Goal: Information Seeking & Learning: Learn about a topic

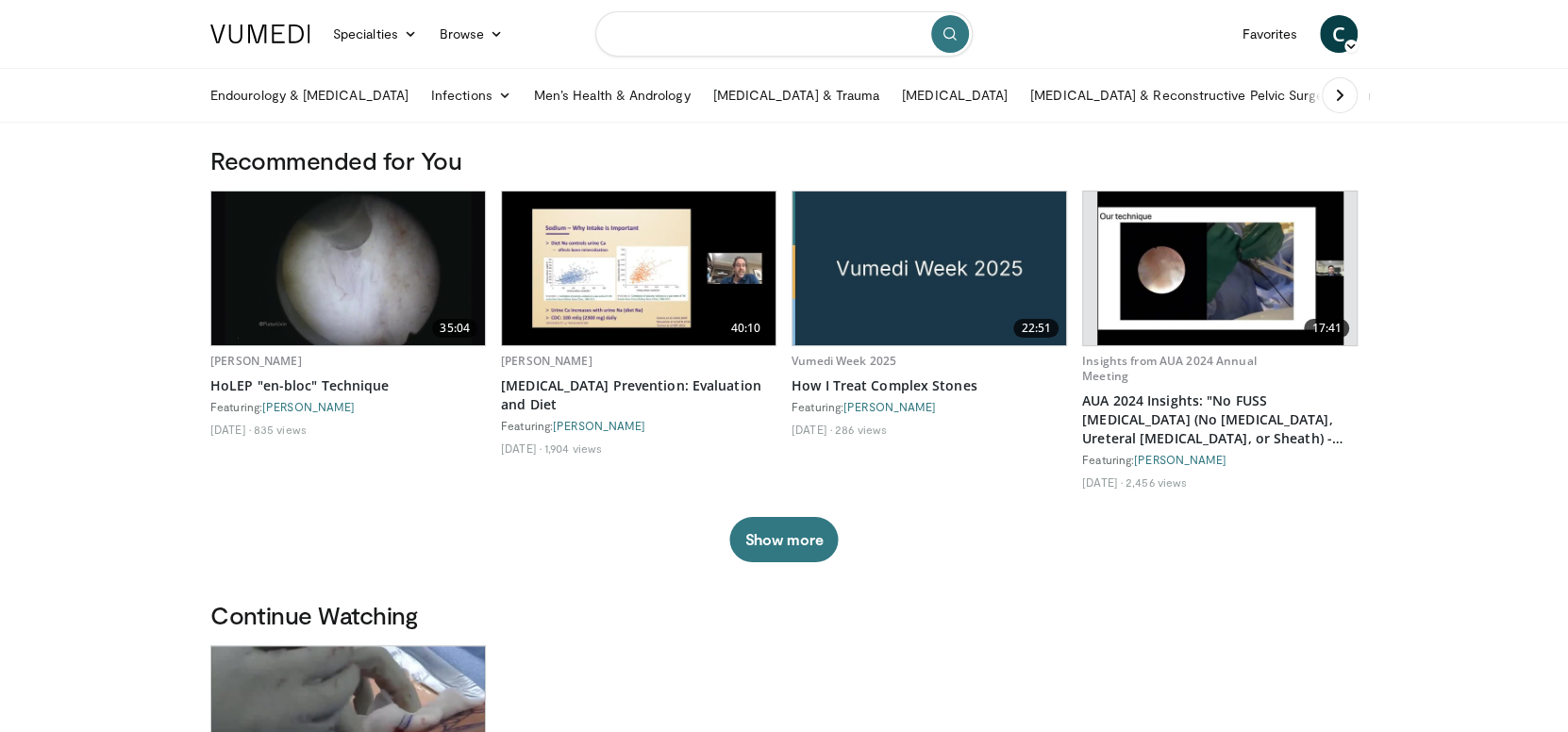
click at [732, 35] on input "Search topics, interventions" at bounding box center [784, 34] width 378 height 45
type input "**********"
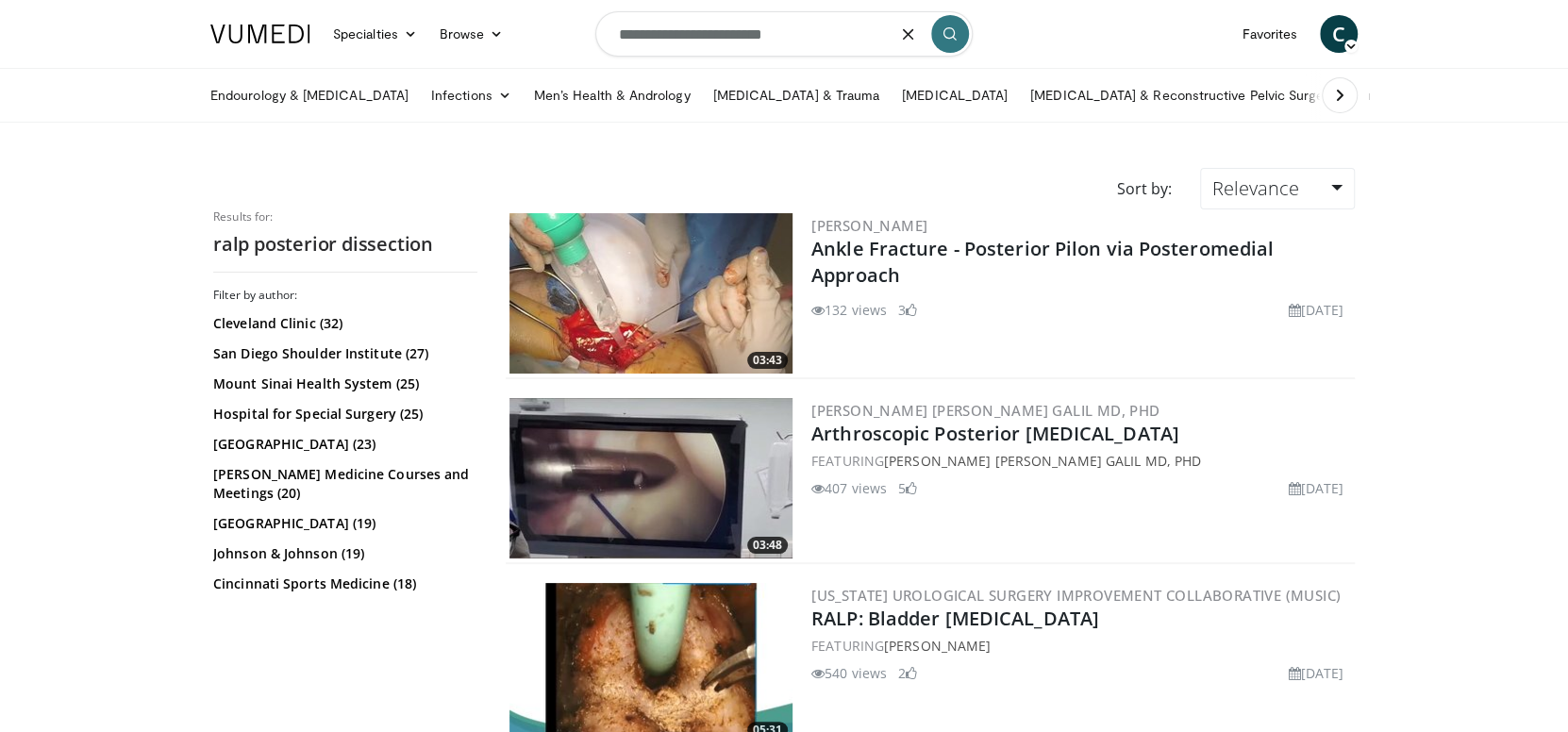
drag, startPoint x: 642, startPoint y: 34, endPoint x: 573, endPoint y: 45, distance: 69.9
click at [573, 45] on nav "Specialties Adult & Family Medicine Allergy, [MEDICAL_DATA], Immunology Anesthe…" at bounding box center [784, 34] width 1169 height 68
type input "**********"
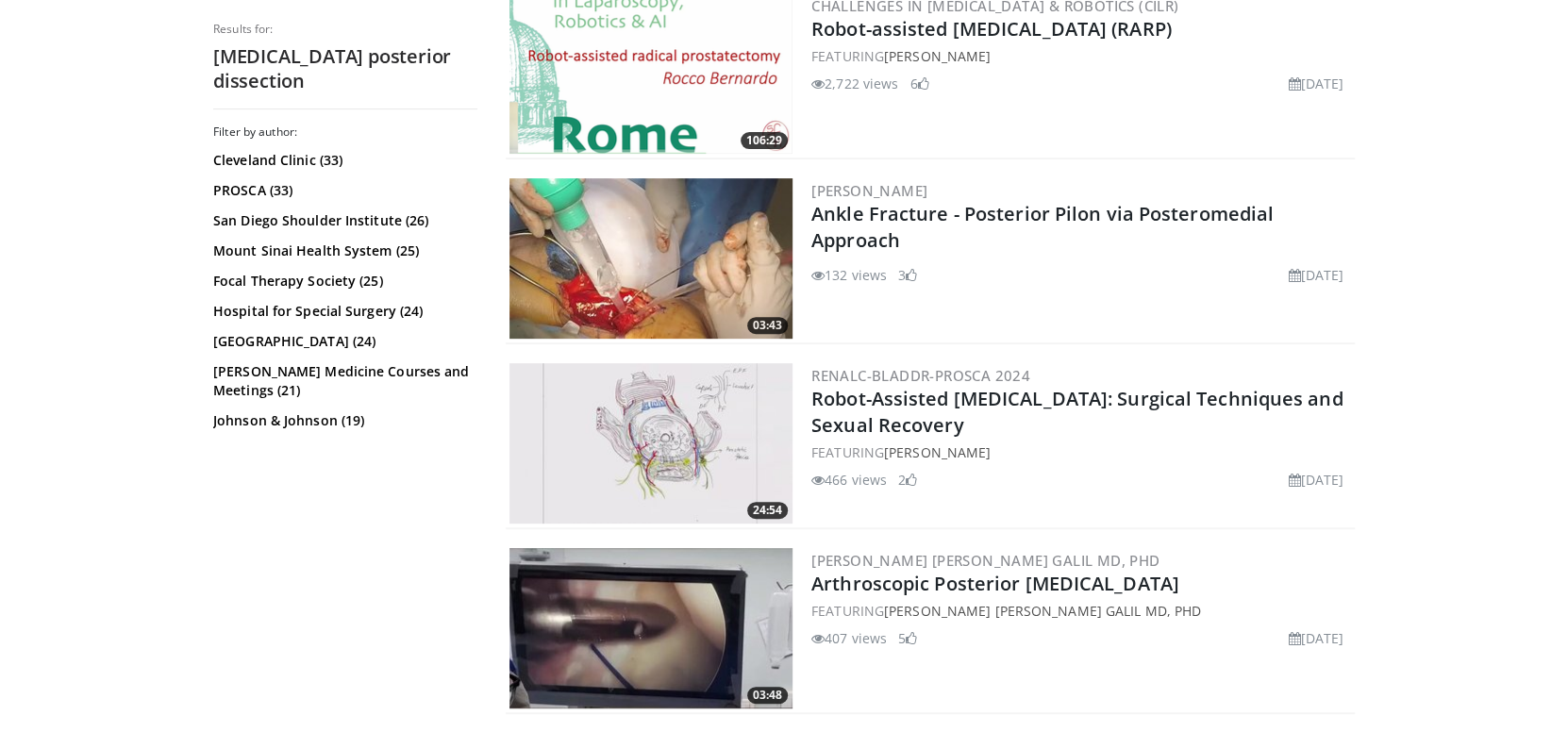
scroll to position [118, 0]
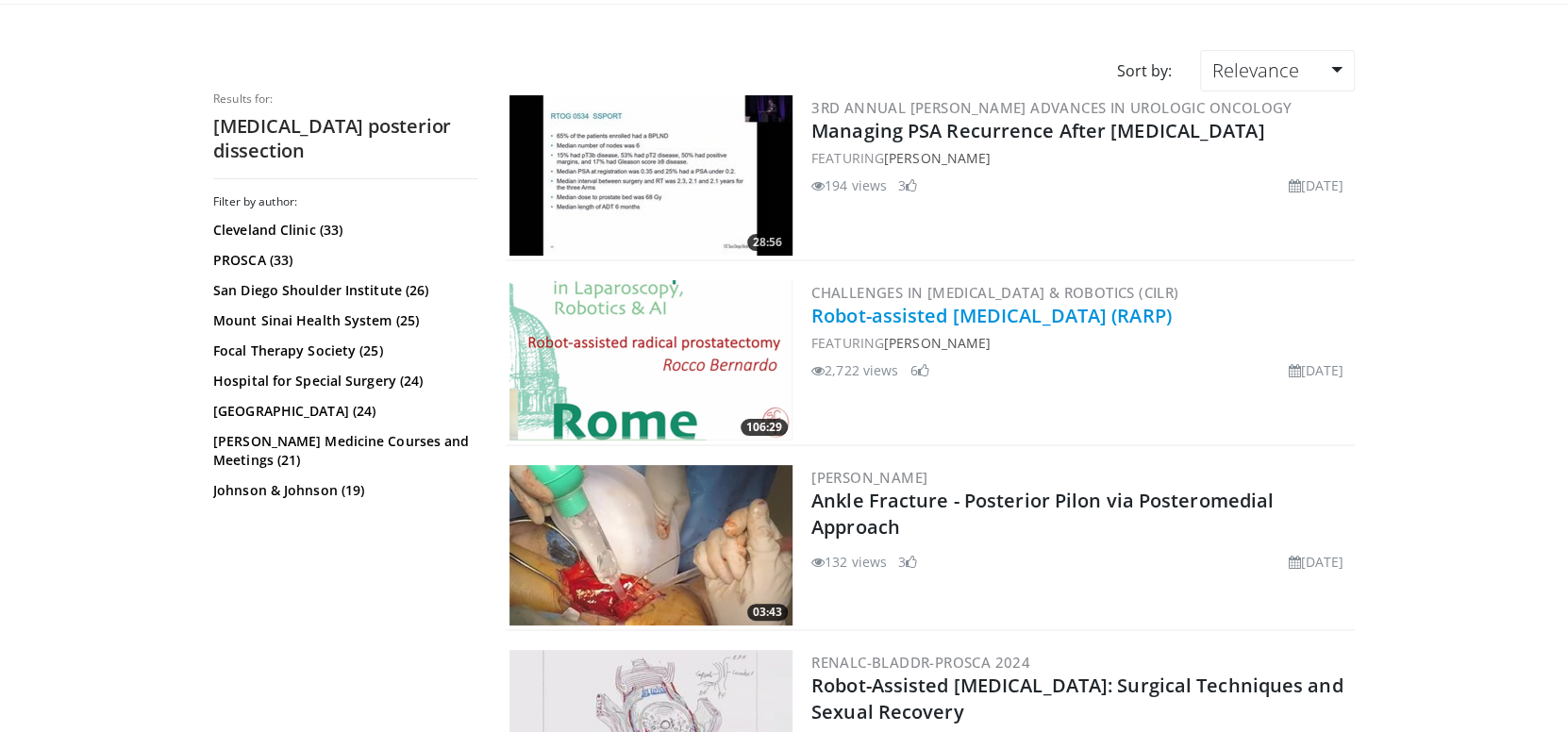
click at [911, 312] on link "Robot-assisted [MEDICAL_DATA] (RARP)" at bounding box center [991, 315] width 360 height 26
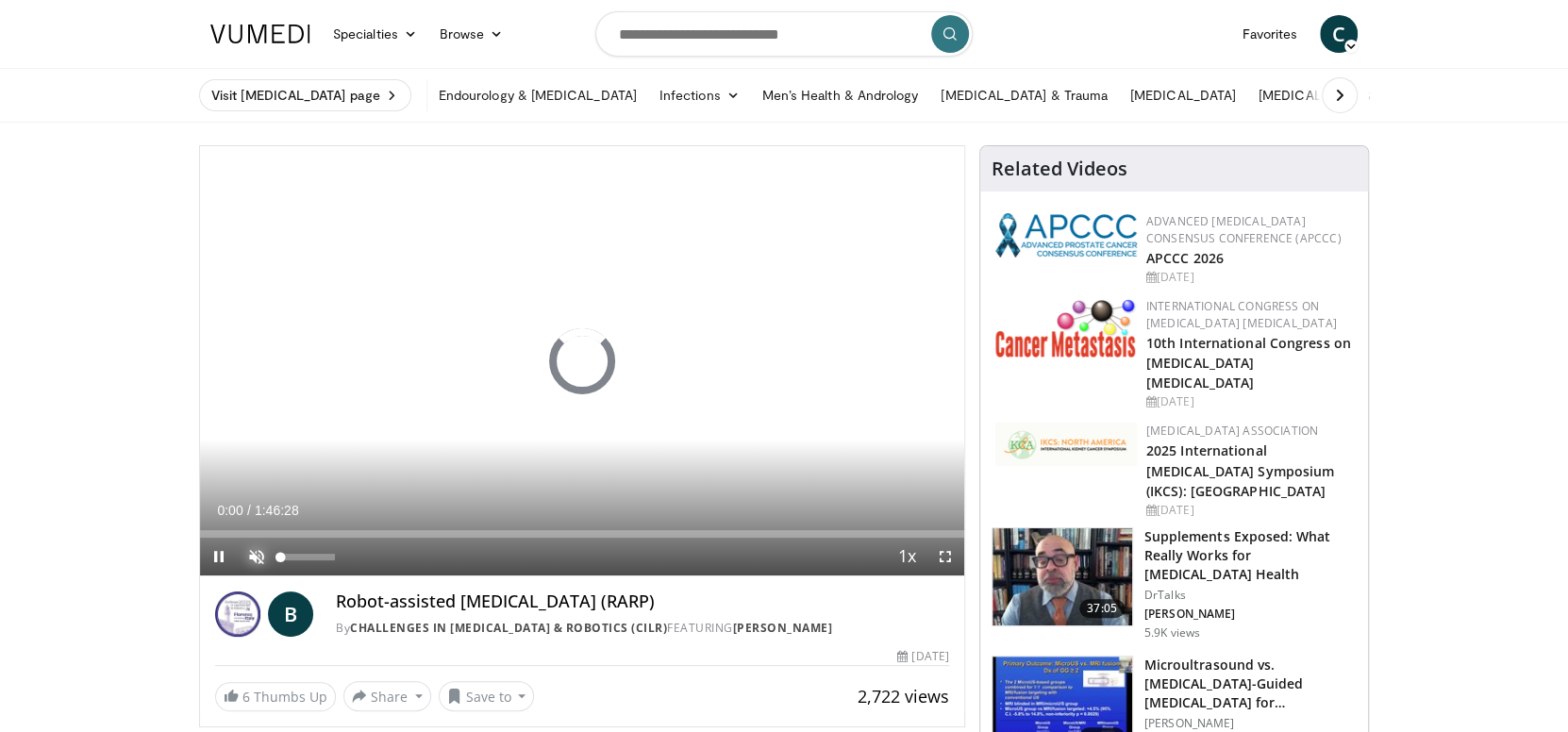
click at [245, 552] on span "Video Player" at bounding box center [256, 556] width 37 height 37
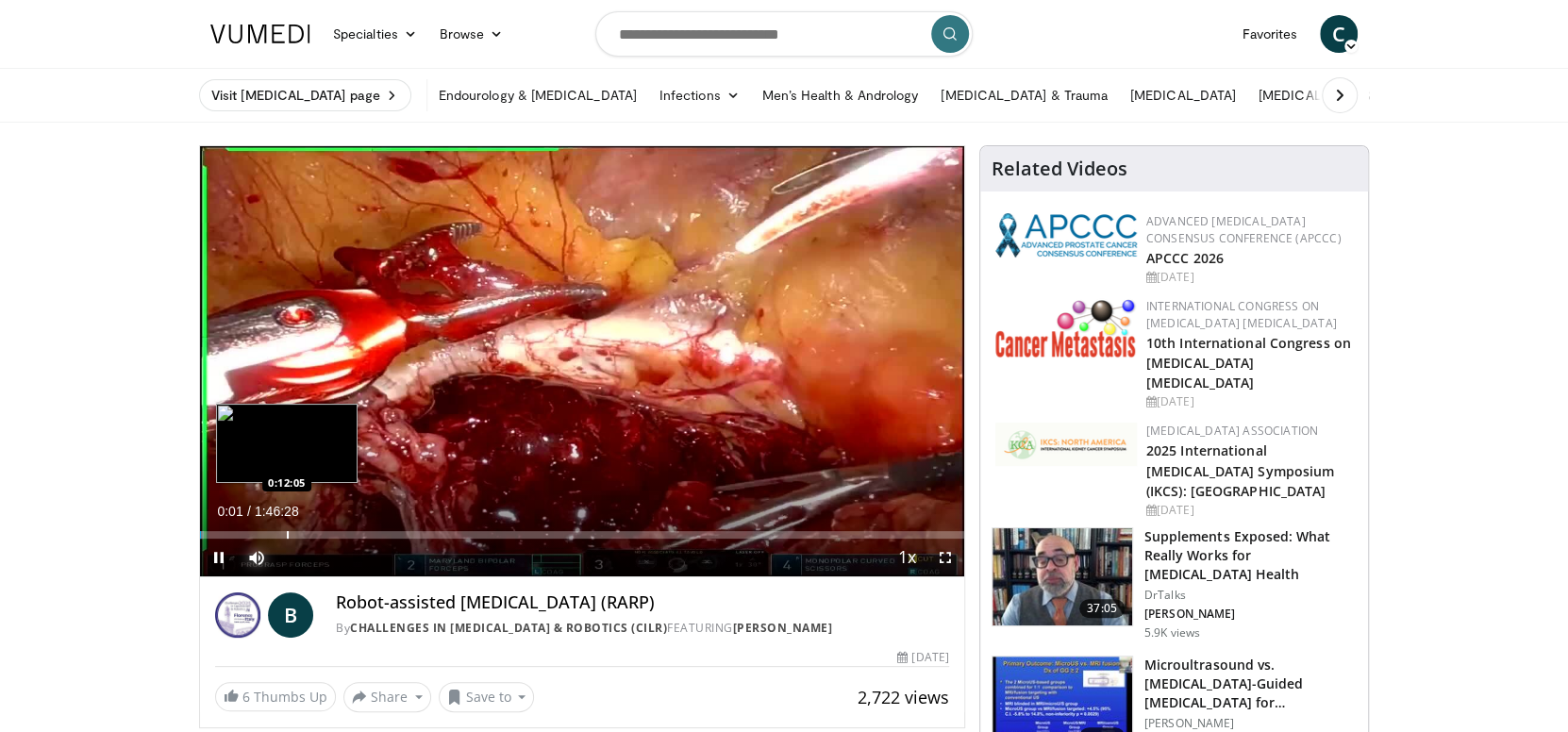
click at [287, 532] on div "Progress Bar" at bounding box center [288, 535] width 2 height 8
click at [233, 527] on div "Loaded : 11.75% 0:04:43 0:04:43" at bounding box center [582, 529] width 764 height 18
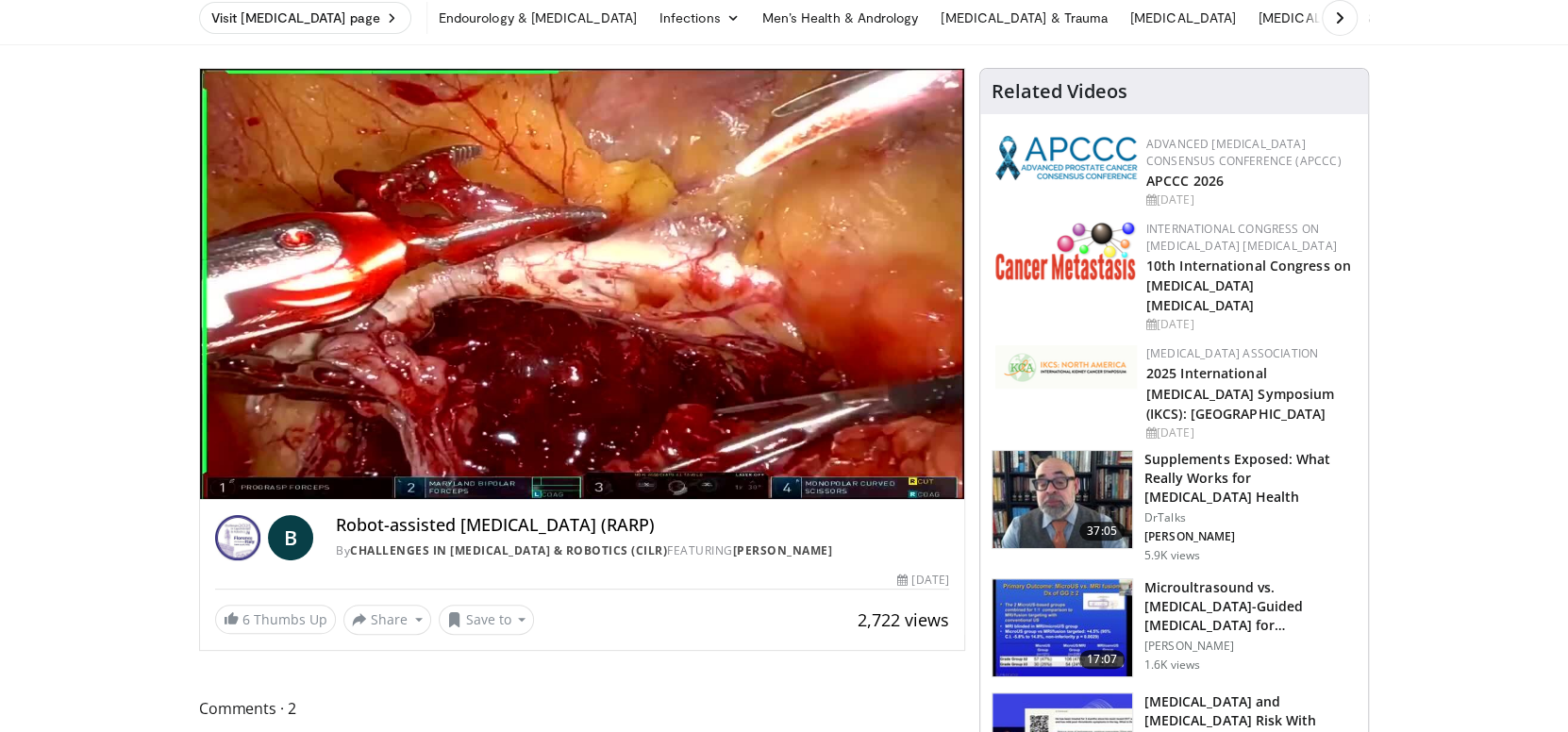
scroll to position [77, 0]
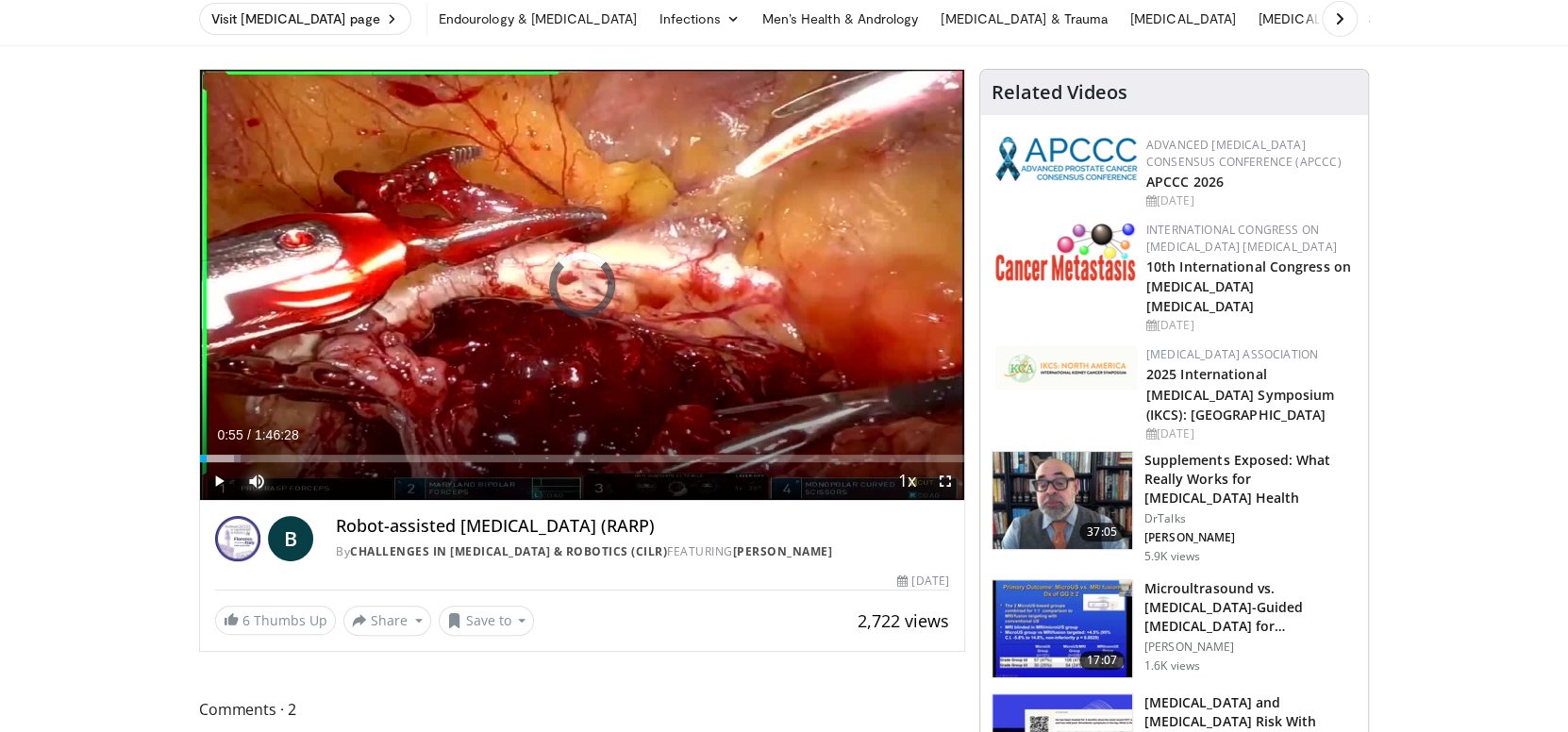
drag, startPoint x: 207, startPoint y: 458, endPoint x: 173, endPoint y: 456, distance: 34.1
click at [942, 472] on span "Video Player" at bounding box center [944, 480] width 37 height 37
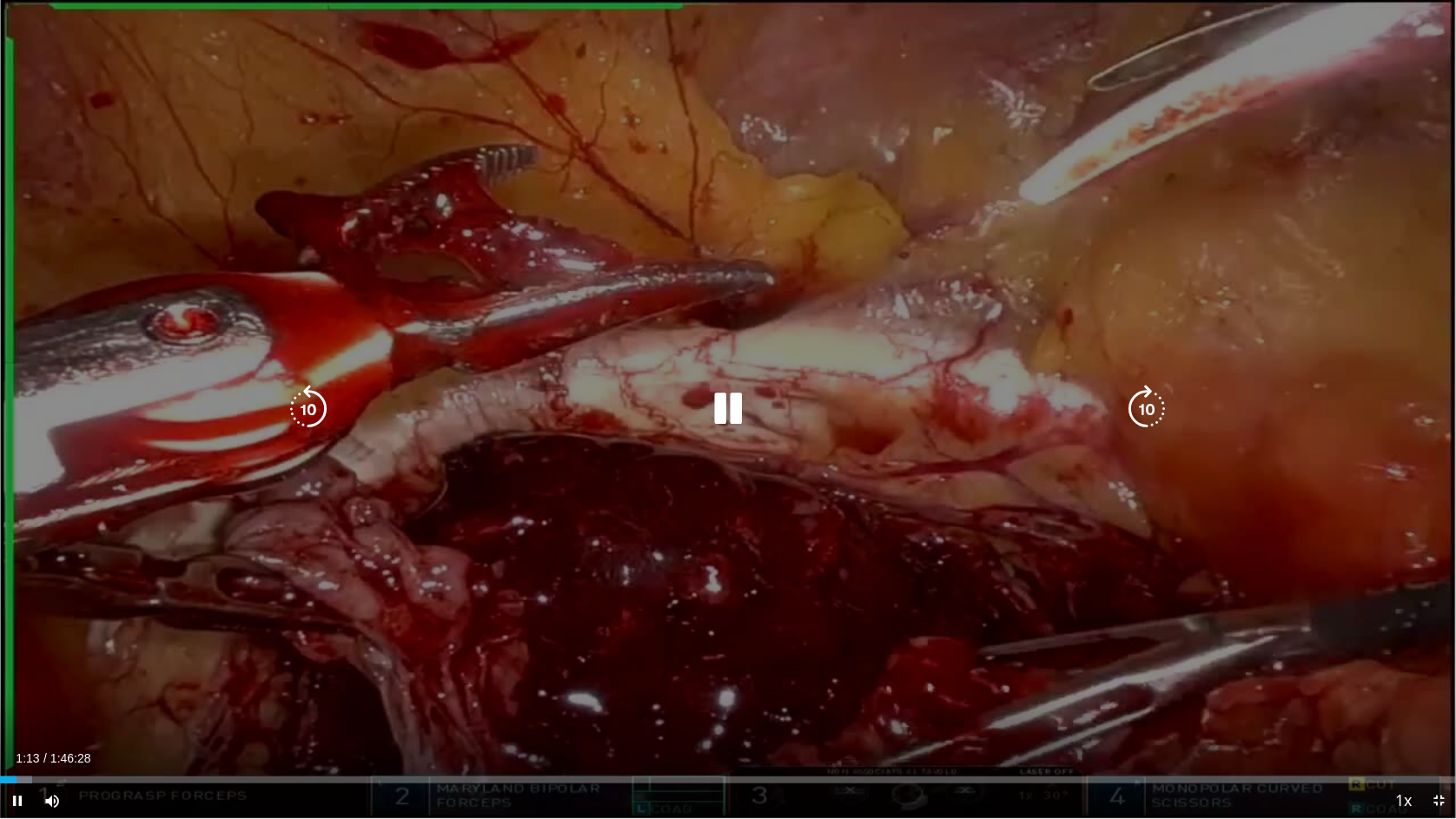
click at [1141, 402] on icon "Video Player" at bounding box center [1148, 409] width 49 height 49
click at [311, 411] on icon "Video Player" at bounding box center [308, 409] width 49 height 49
click at [305, 411] on icon "Video Player" at bounding box center [308, 409] width 49 height 49
click at [1155, 403] on icon "Video Player" at bounding box center [1148, 409] width 49 height 49
click at [1155, 404] on icon "Video Player" at bounding box center [1148, 409] width 49 height 49
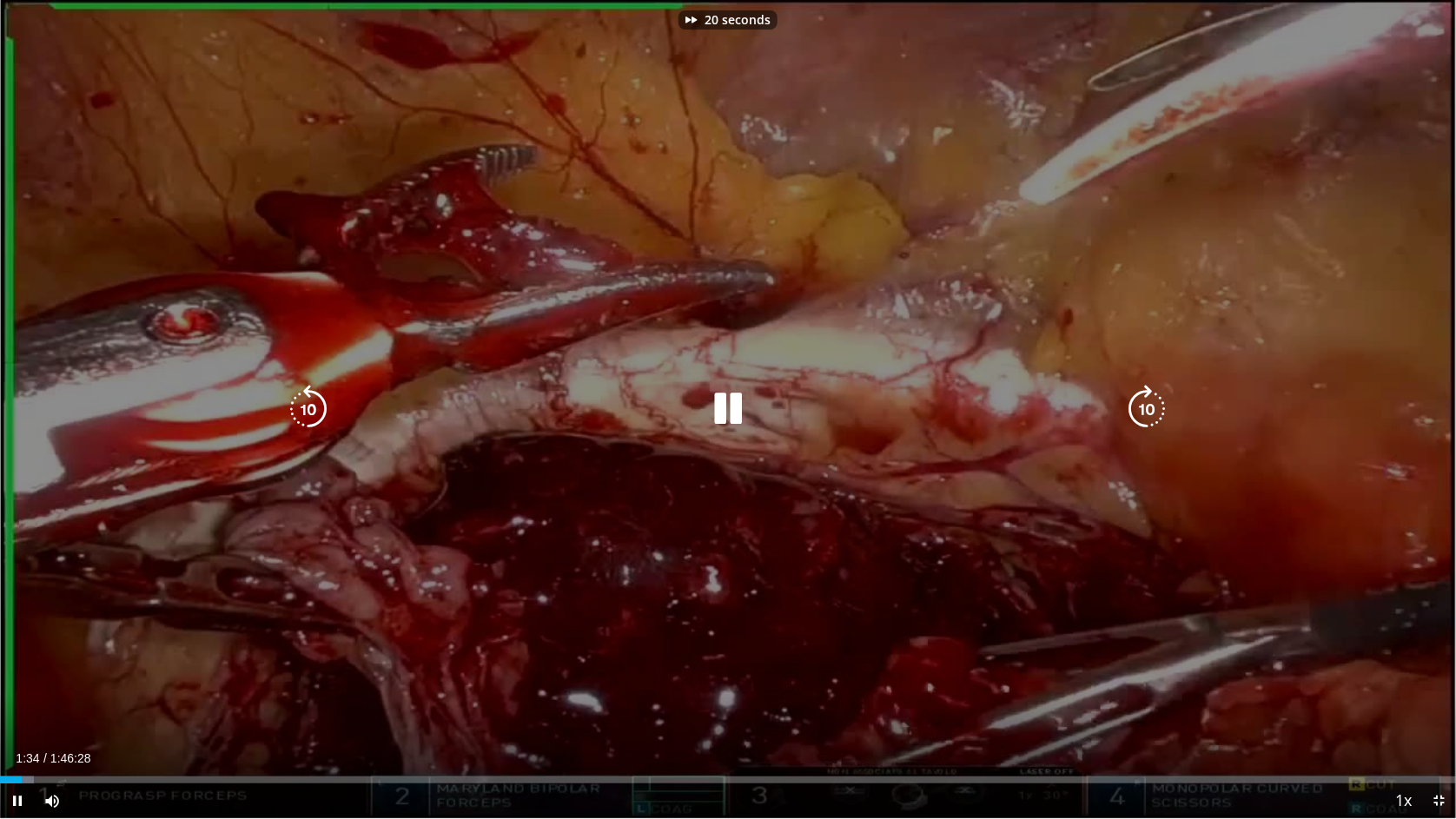
click at [1155, 405] on icon "Video Player" at bounding box center [1148, 409] width 49 height 49
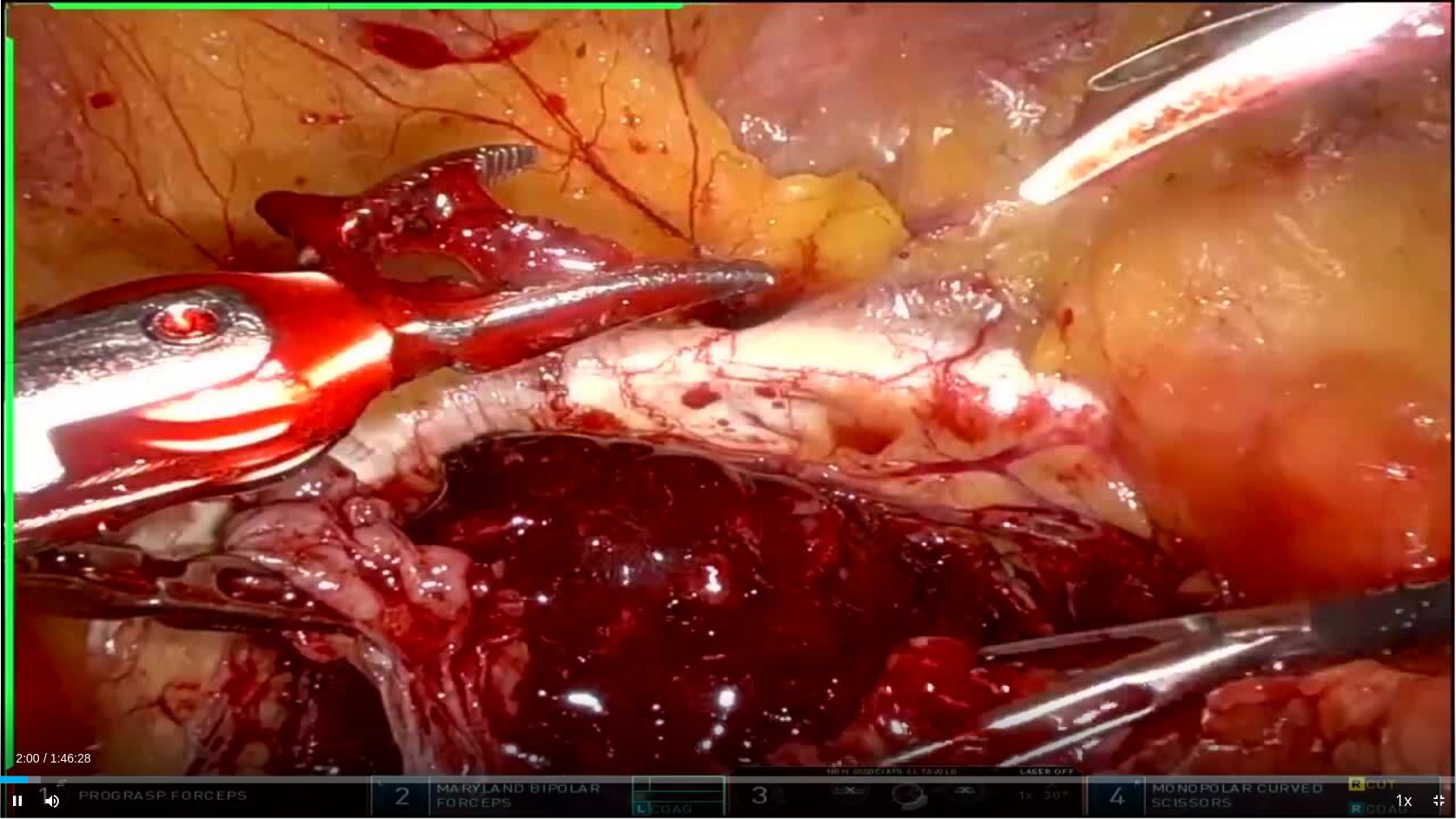
click at [1155, 405] on div "40 seconds Tap to unmute" at bounding box center [728, 409] width 1456 height 818
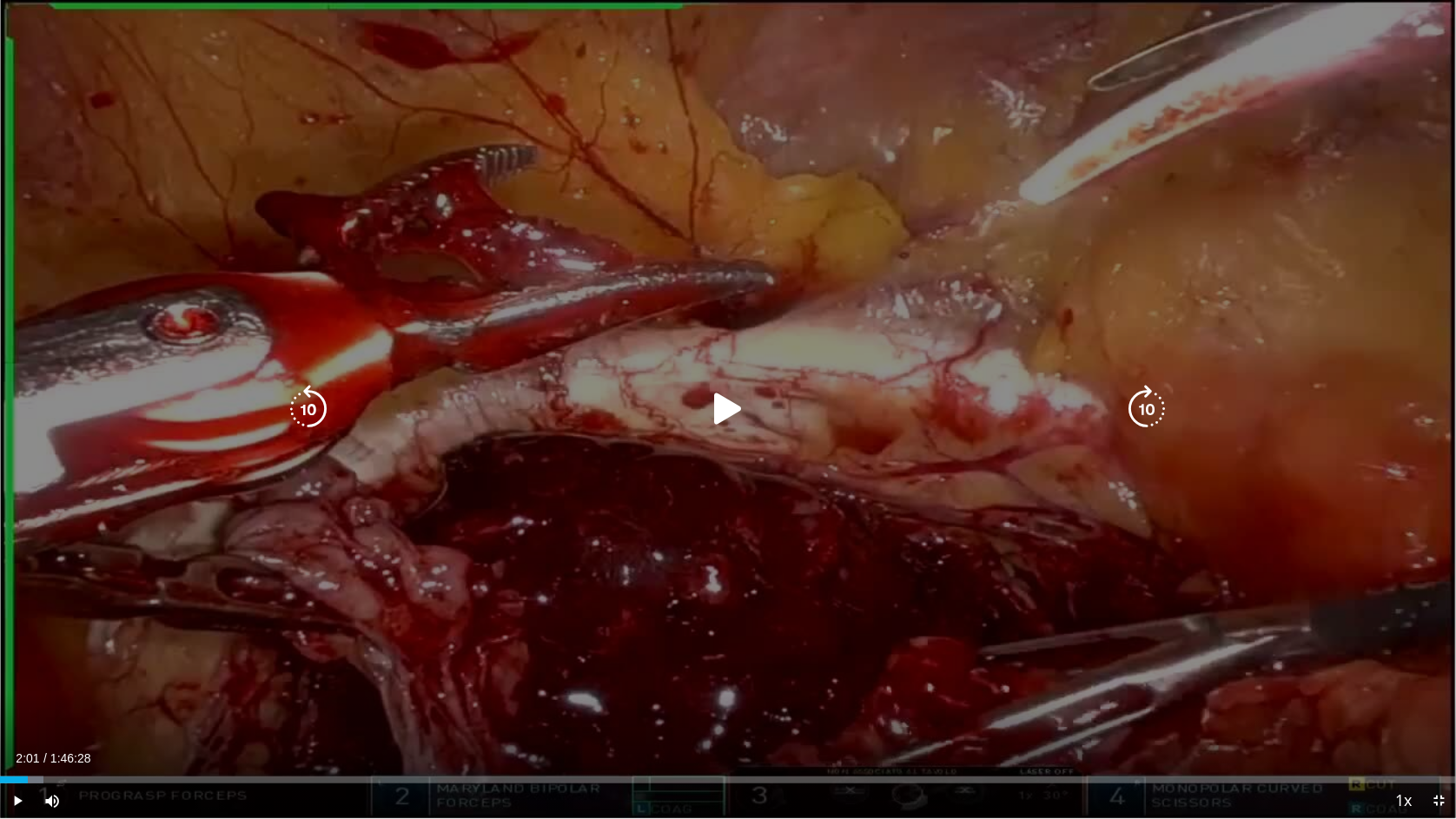
click at [727, 411] on icon "Video Player" at bounding box center [728, 409] width 49 height 49
click at [1150, 410] on icon "Video Player" at bounding box center [1148, 409] width 49 height 49
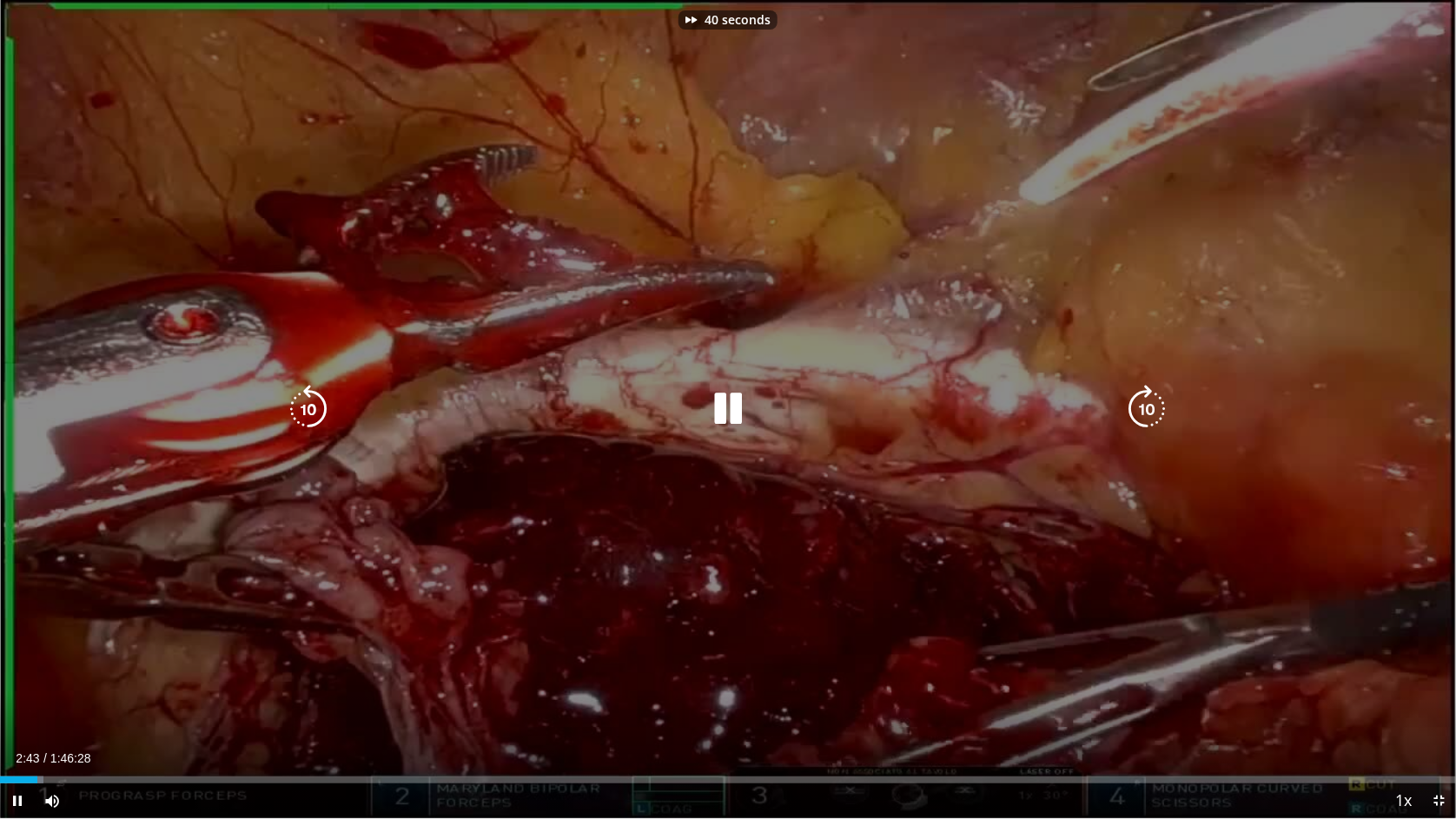
click at [1150, 410] on icon "Video Player" at bounding box center [1148, 409] width 49 height 49
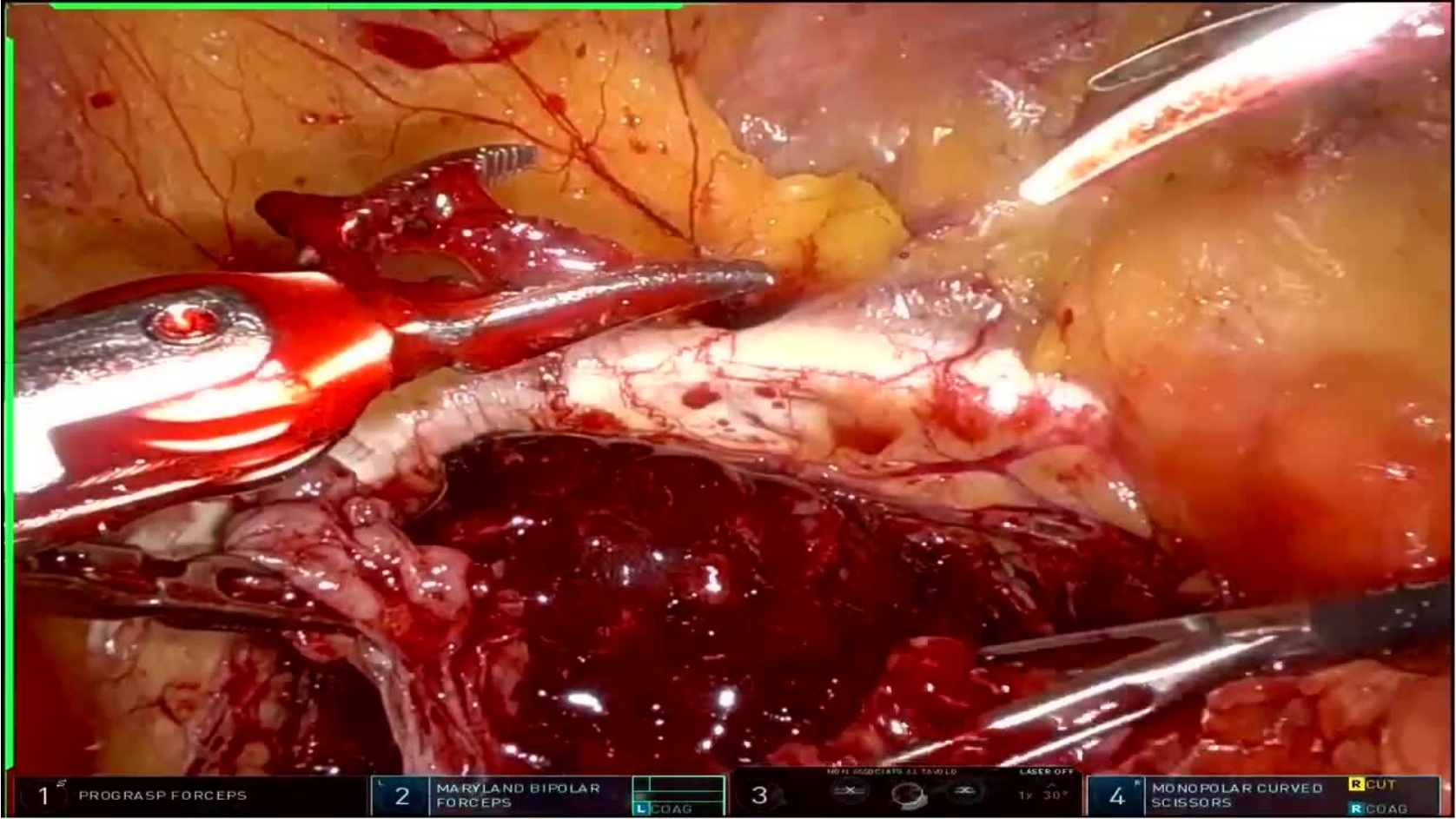
click at [1150, 410] on div "90 seconds Tap to unmute" at bounding box center [728, 409] width 1456 height 818
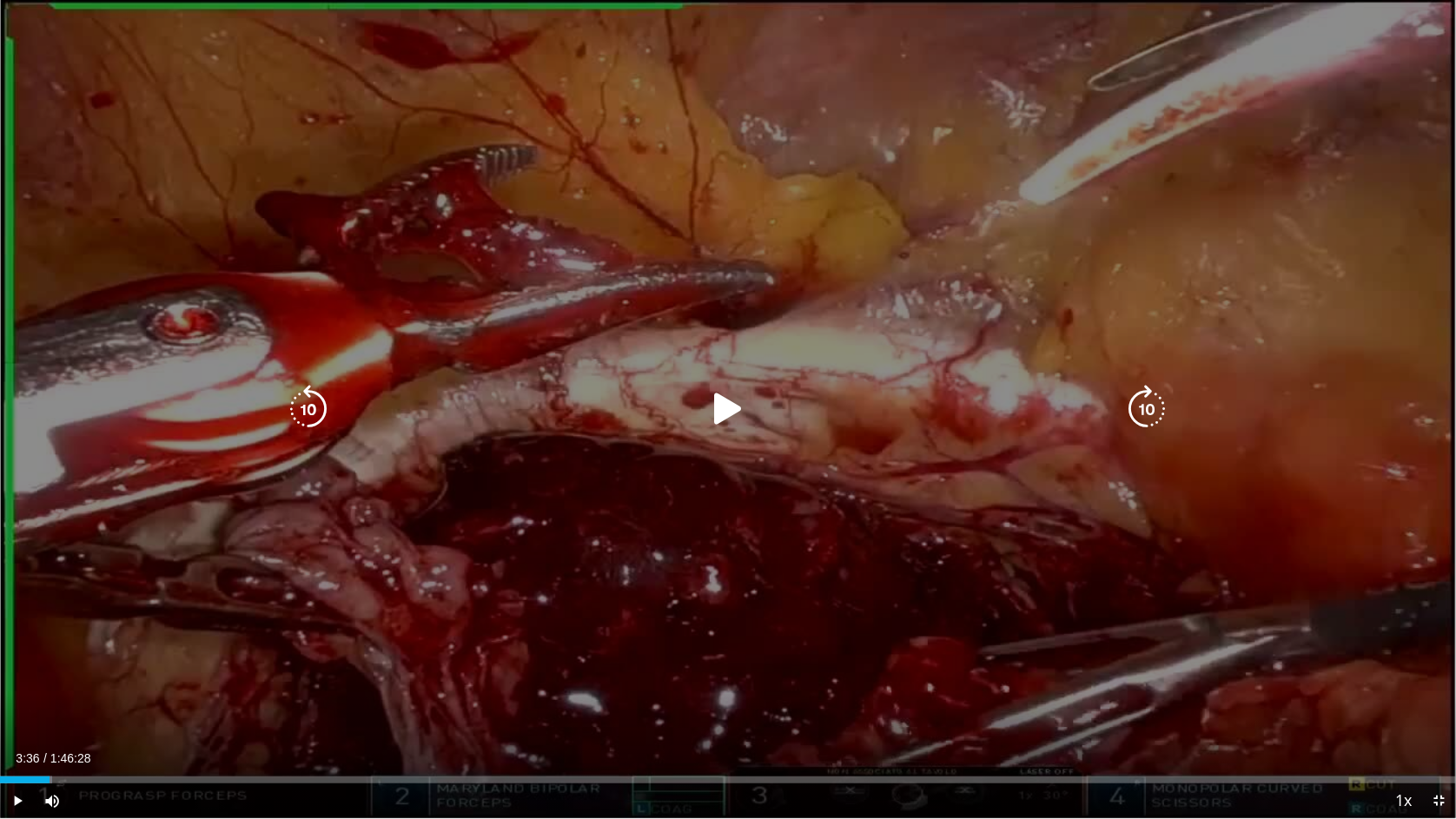
click at [720, 411] on icon "Video Player" at bounding box center [728, 409] width 49 height 49
click at [1150, 409] on icon "Video Player" at bounding box center [1148, 409] width 49 height 49
click at [1150, 410] on icon "Video Player" at bounding box center [1148, 409] width 49 height 49
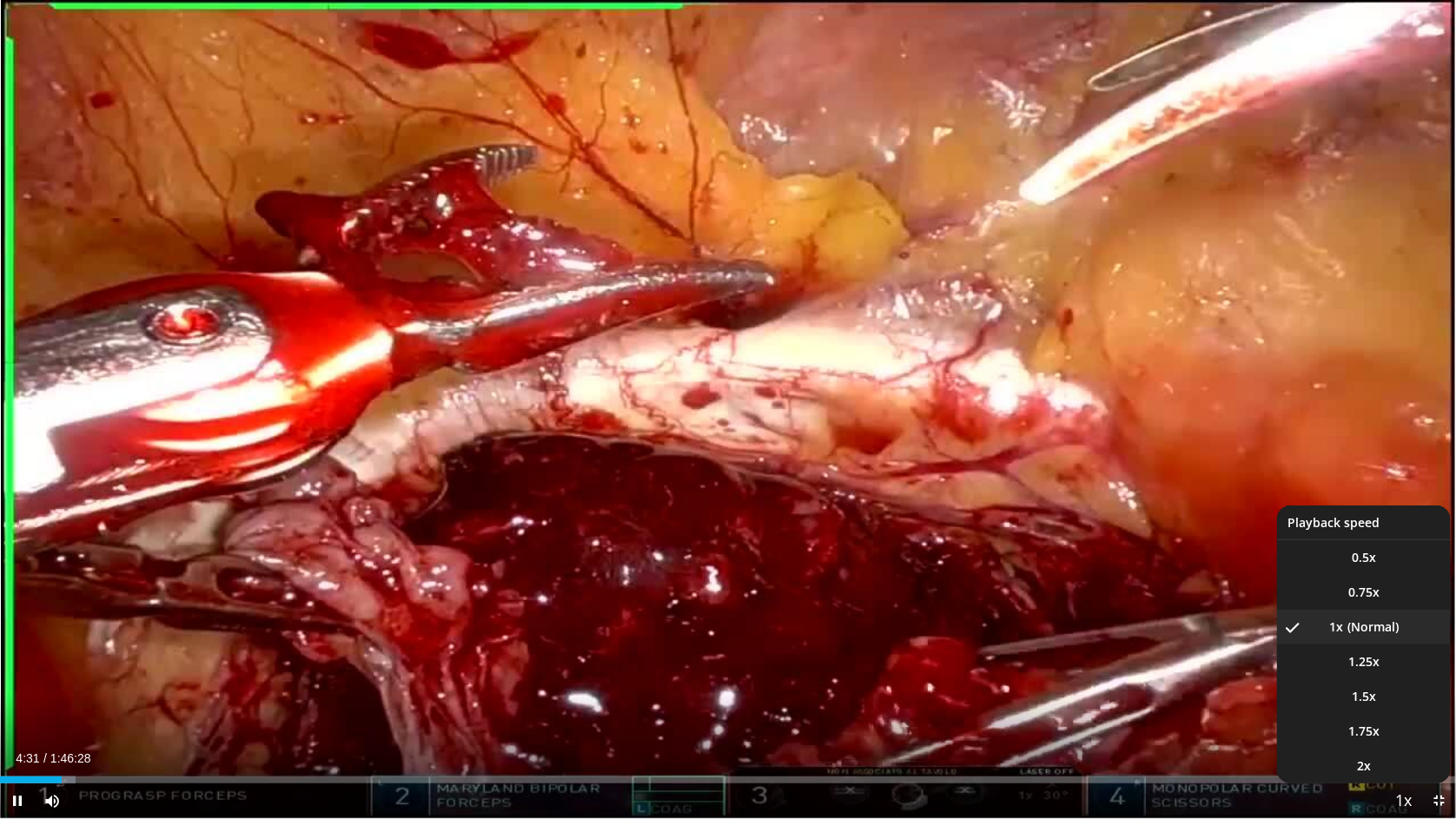
click at [1406, 673] on span "Video Player" at bounding box center [1405, 801] width 25 height 34
click at [1406, 673] on div "30 seconds Tap to unmute" at bounding box center [728, 409] width 1456 height 818
click at [1358, 673] on span "2x" at bounding box center [1364, 766] width 14 height 18
click at [1358, 673] on div "Current Time 4:31 / Duration 1:46:28" at bounding box center [728, 758] width 1456 height 16
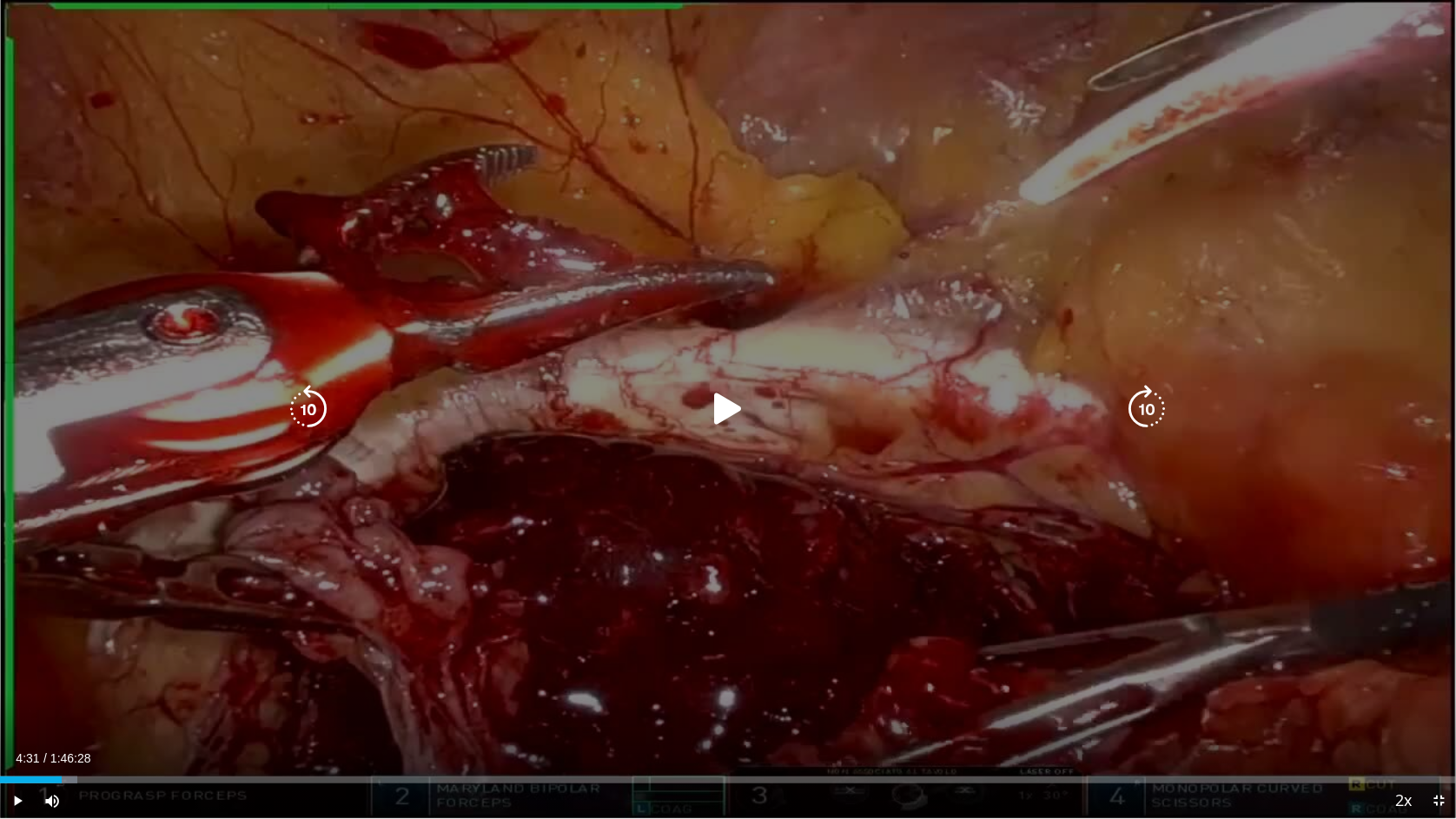
click at [727, 395] on icon "Video Player" at bounding box center [728, 409] width 49 height 49
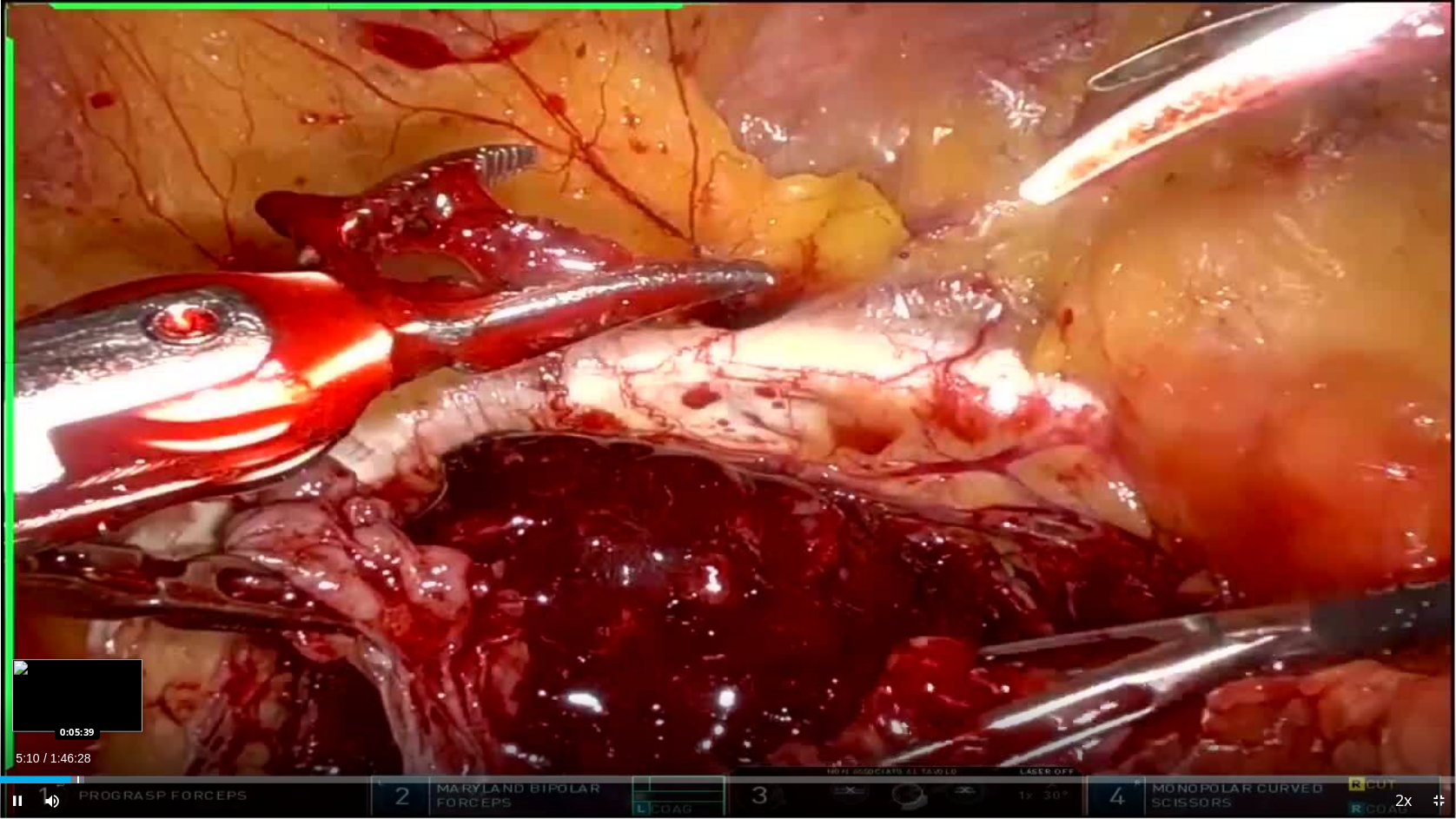
click at [78, 673] on div "Progress Bar" at bounding box center [79, 780] width 2 height 7
click at [94, 673] on div "Progress Bar" at bounding box center [94, 780] width 2 height 7
click at [131, 673] on div "Progress Bar" at bounding box center [132, 780] width 2 height 7
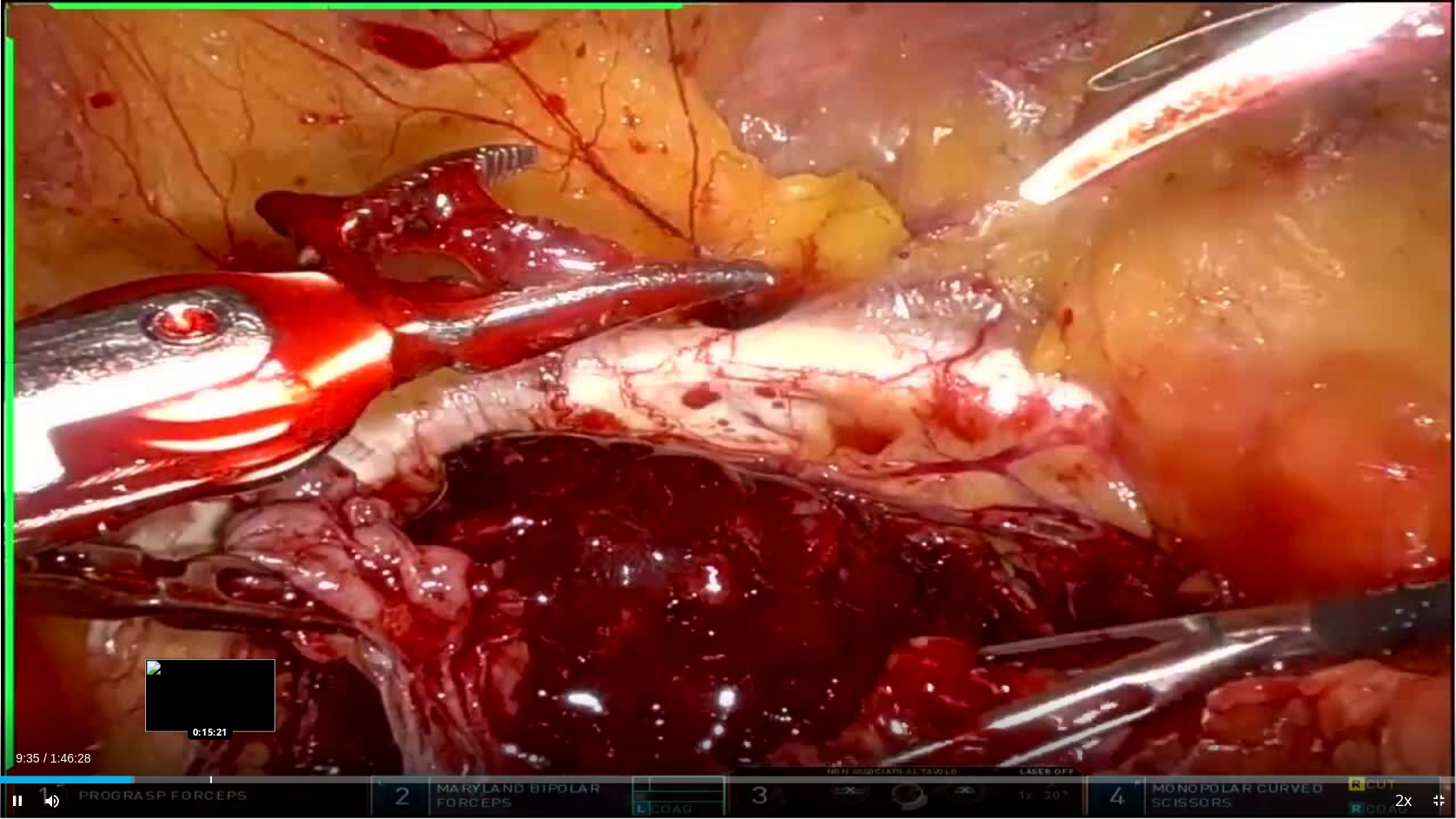
click at [210, 673] on div "Progress Bar" at bounding box center [211, 780] width 2 height 7
click at [207, 673] on div "Progress Bar" at bounding box center [207, 780] width 2 height 7
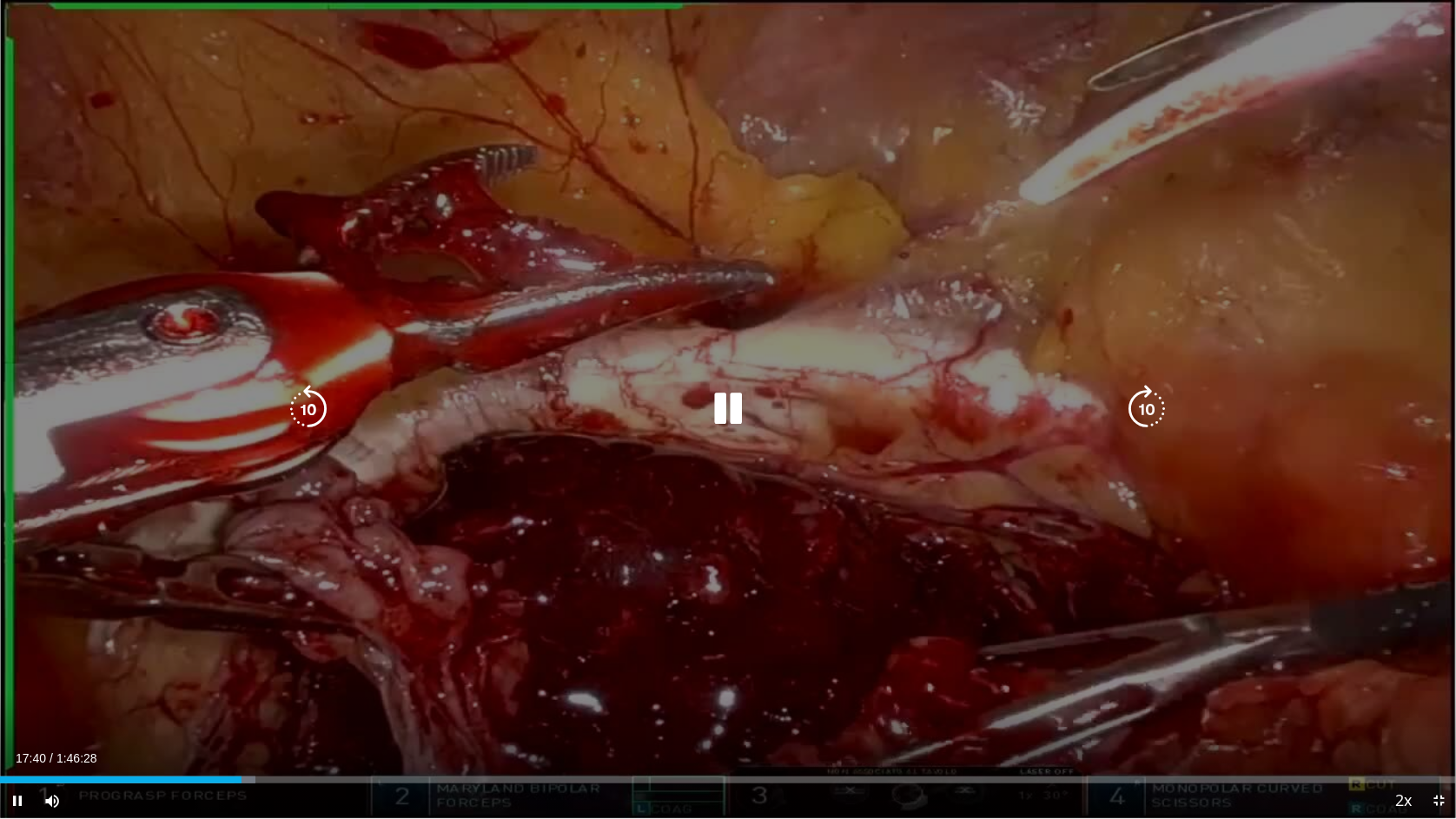
click at [1147, 419] on icon "Video Player" at bounding box center [1148, 409] width 49 height 49
click at [1143, 416] on icon "Video Player" at bounding box center [1148, 409] width 49 height 49
click at [315, 399] on icon "Video Player" at bounding box center [308, 409] width 49 height 49
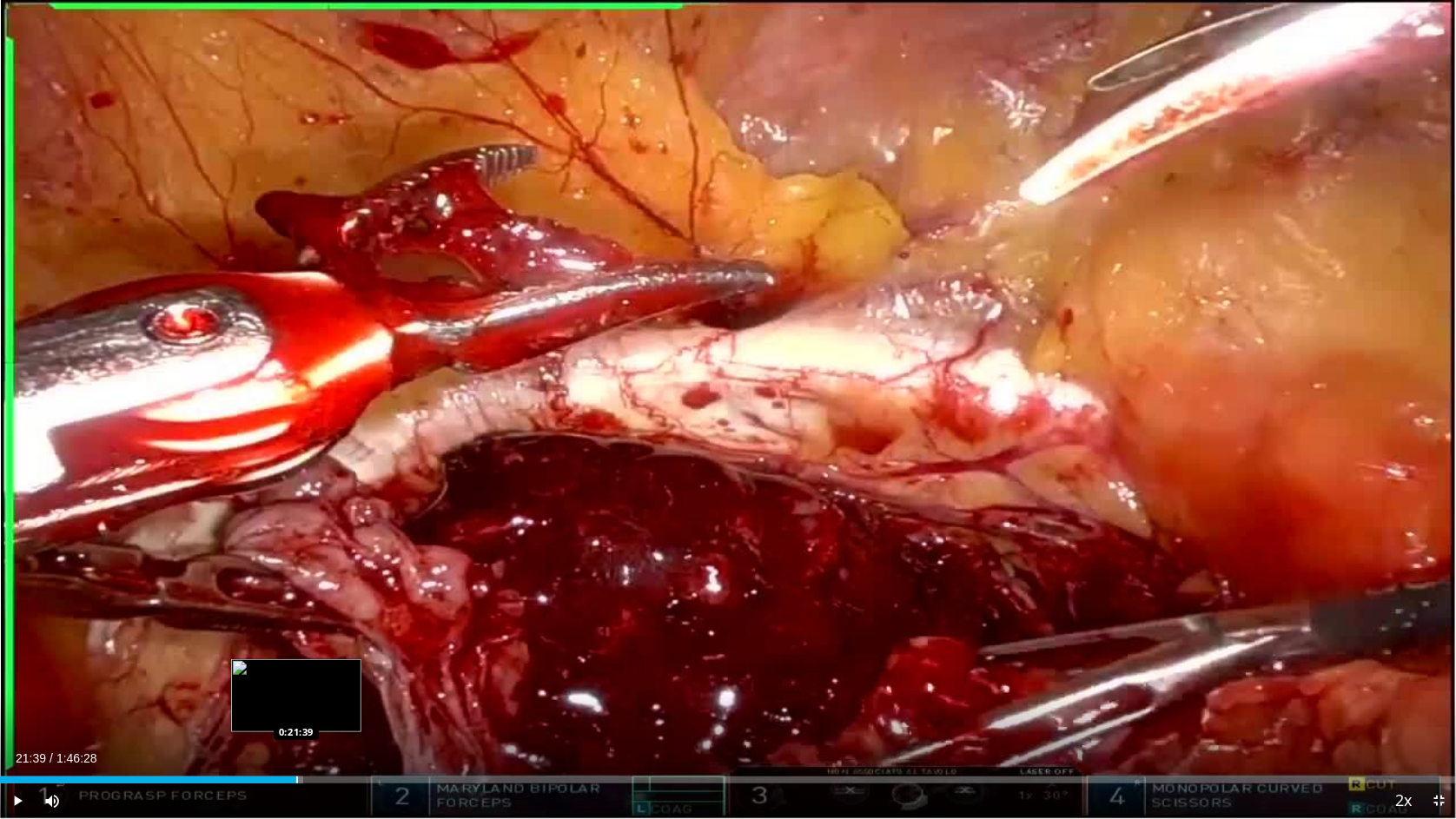
click at [297, 673] on div "Progress Bar" at bounding box center [298, 780] width 2 height 7
click at [301, 673] on div "Progress Bar" at bounding box center [302, 780] width 2 height 7
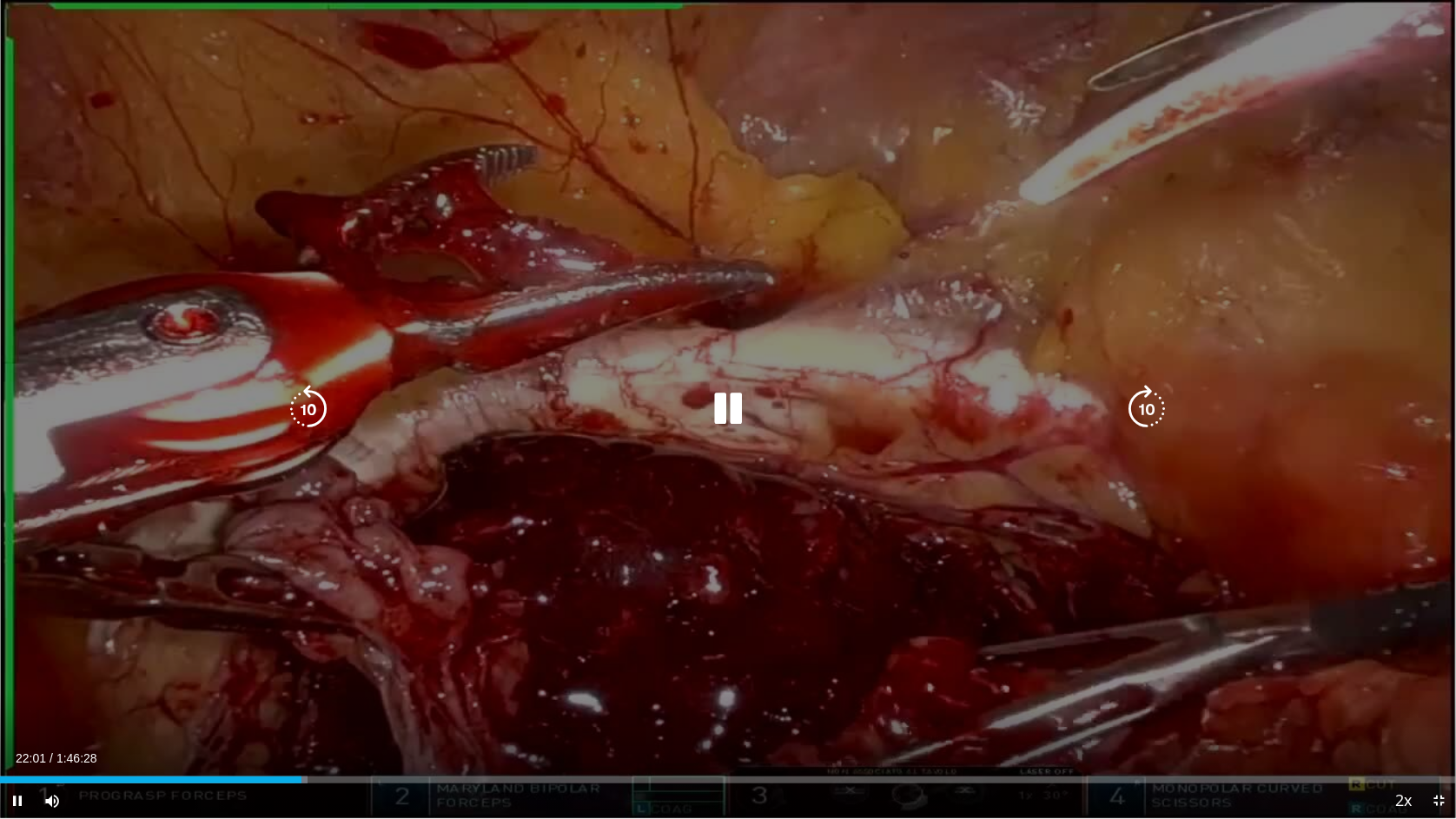
click at [321, 414] on icon "Video Player" at bounding box center [308, 409] width 49 height 49
click at [319, 415] on icon "Video Player" at bounding box center [308, 409] width 49 height 49
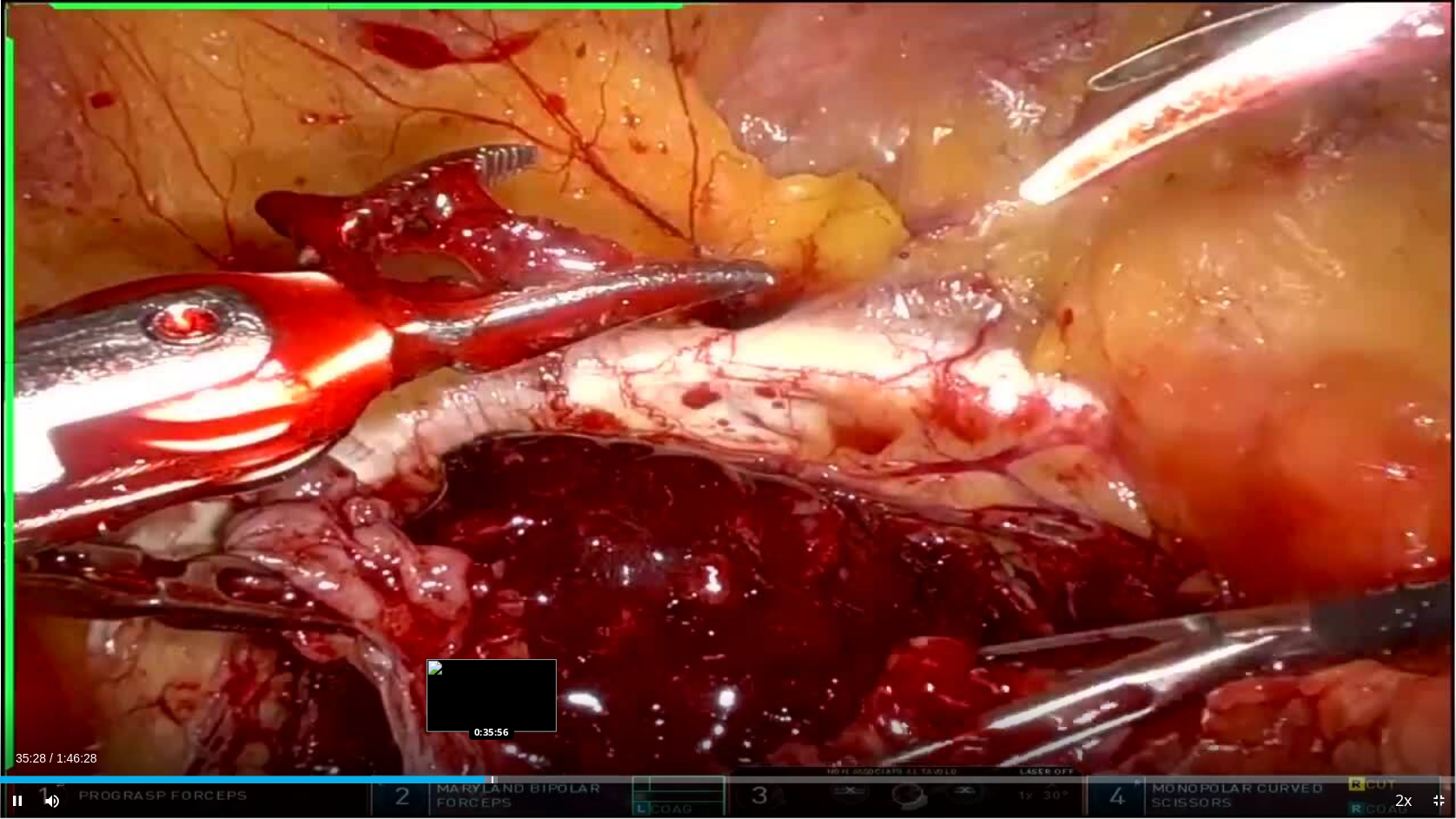
click at [492, 673] on div "Progress Bar" at bounding box center [493, 780] width 2 height 7
click at [504, 673] on div "Progress Bar" at bounding box center [505, 780] width 2 height 7
click at [517, 673] on div "Progress Bar" at bounding box center [518, 780] width 2 height 7
click at [533, 673] on div "Loaded : 35.72% 0:37:50 0:38:59" at bounding box center [728, 775] width 1456 height 17
click at [555, 673] on div "Loaded : 36.82% 0:39:02 0:40:34" at bounding box center [728, 775] width 1456 height 17
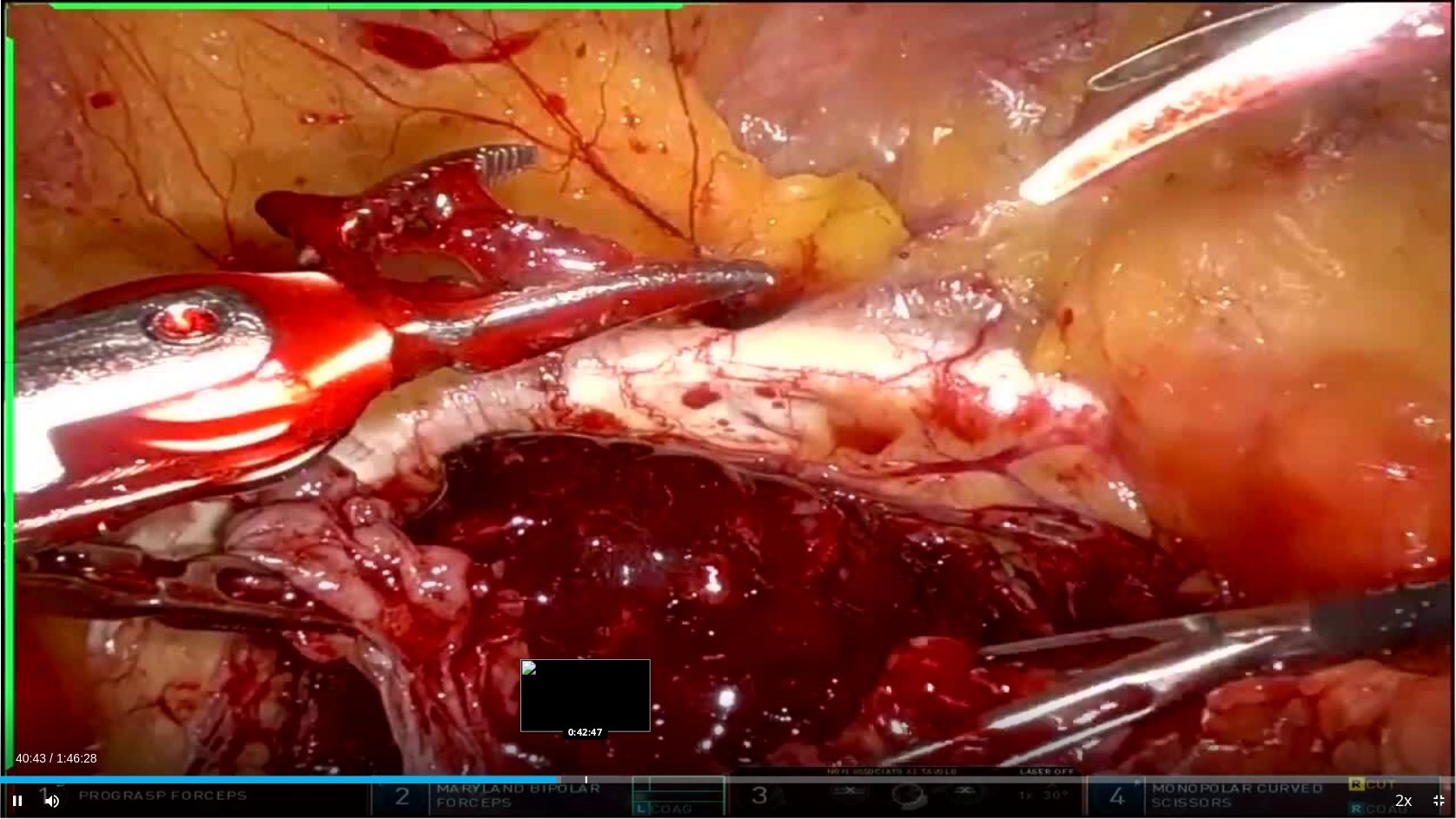
click at [586, 673] on div "Progress Bar" at bounding box center [586, 780] width 2 height 7
click at [610, 673] on div "Progress Bar" at bounding box center [611, 780] width 2 height 7
click at [602, 673] on div "Progress Bar" at bounding box center [603, 780] width 2 height 7
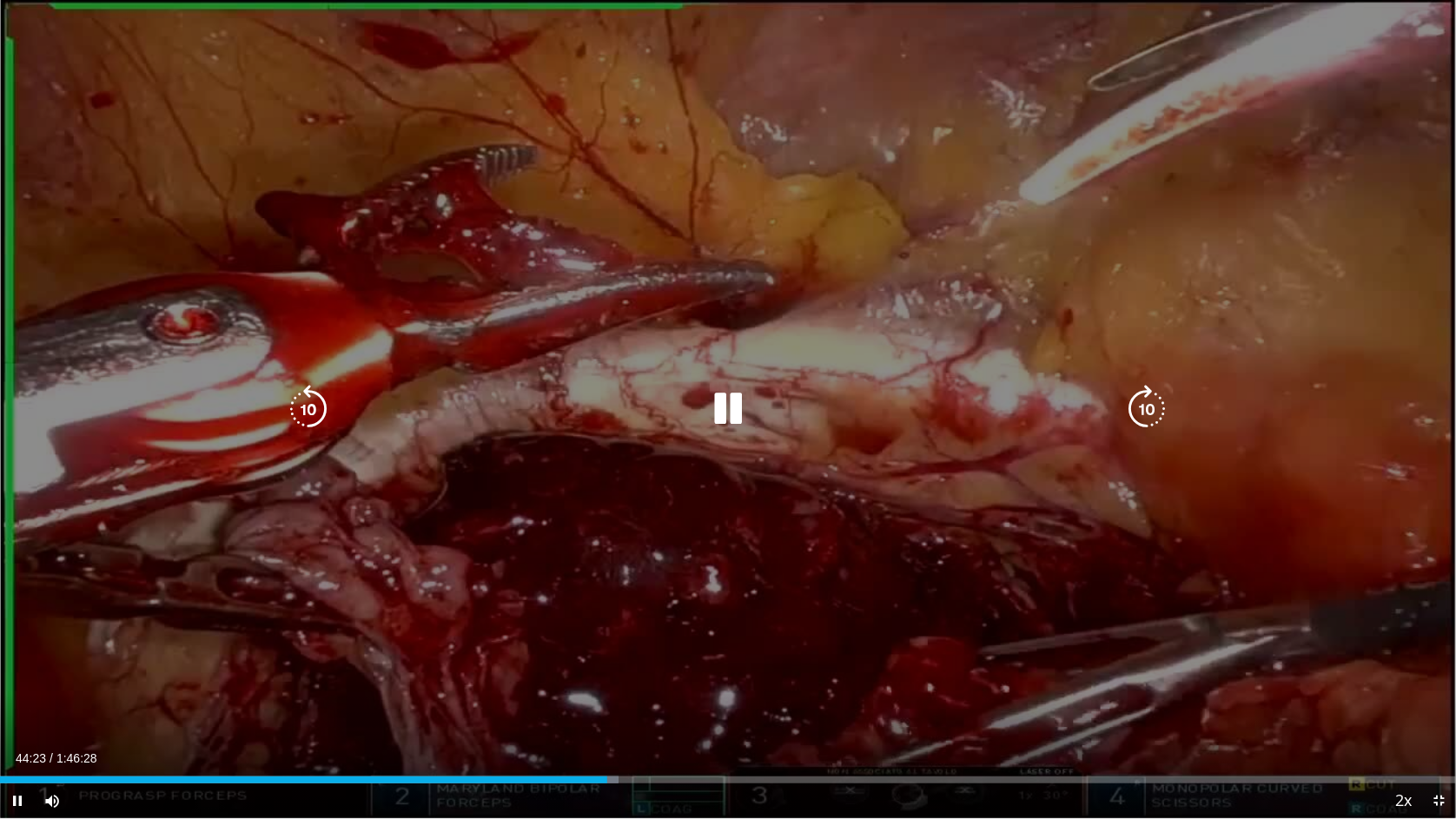
click at [311, 405] on icon "Video Player" at bounding box center [308, 409] width 49 height 49
click at [309, 405] on icon "Video Player" at bounding box center [308, 409] width 49 height 49
click at [309, 406] on icon "Video Player" at bounding box center [308, 409] width 49 height 49
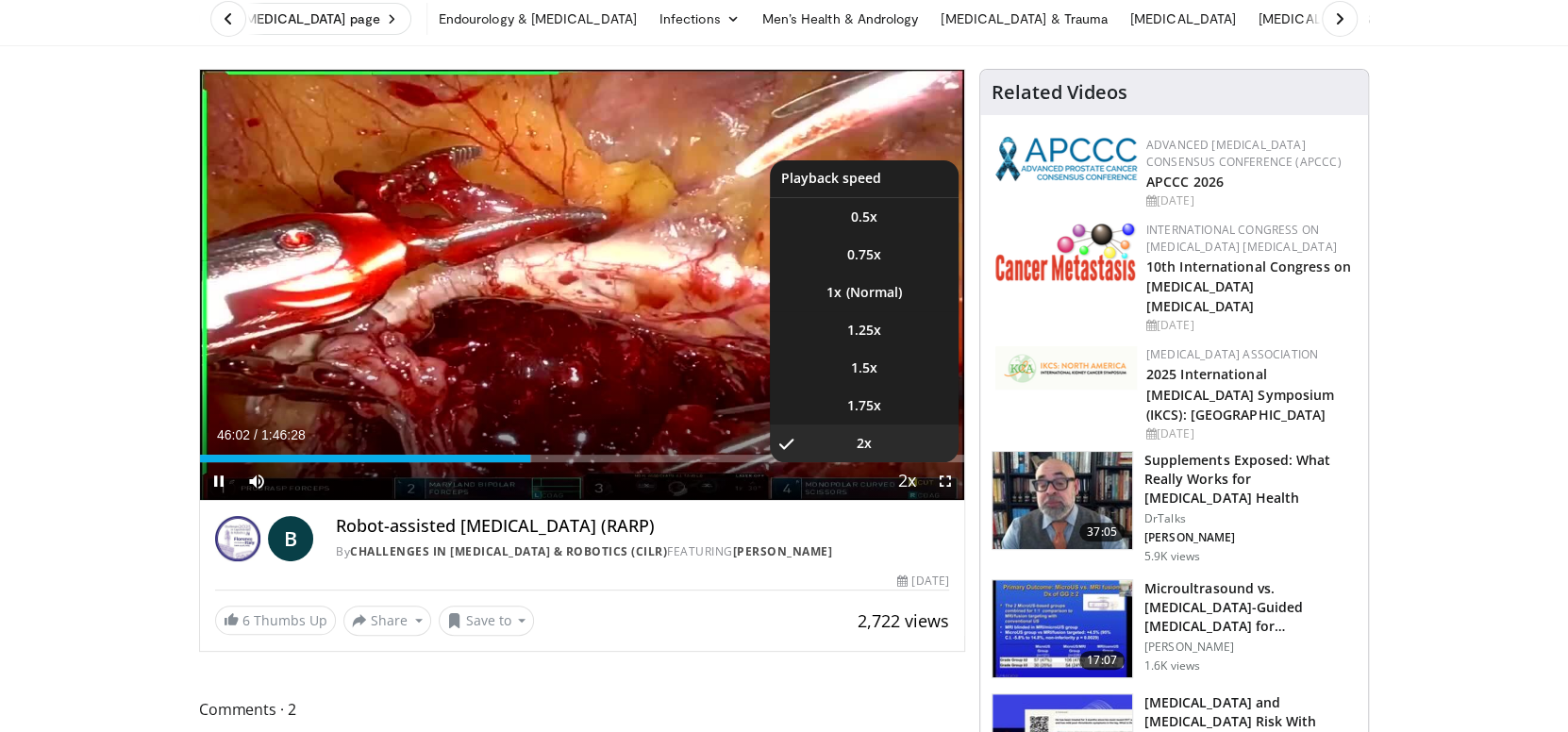
click at [899, 472] on span "Video Player" at bounding box center [908, 481] width 27 height 37
click at [899, 472] on div "30 seconds Tap to unmute" at bounding box center [582, 285] width 764 height 430
click at [911, 476] on span "Video Player" at bounding box center [908, 481] width 27 height 37
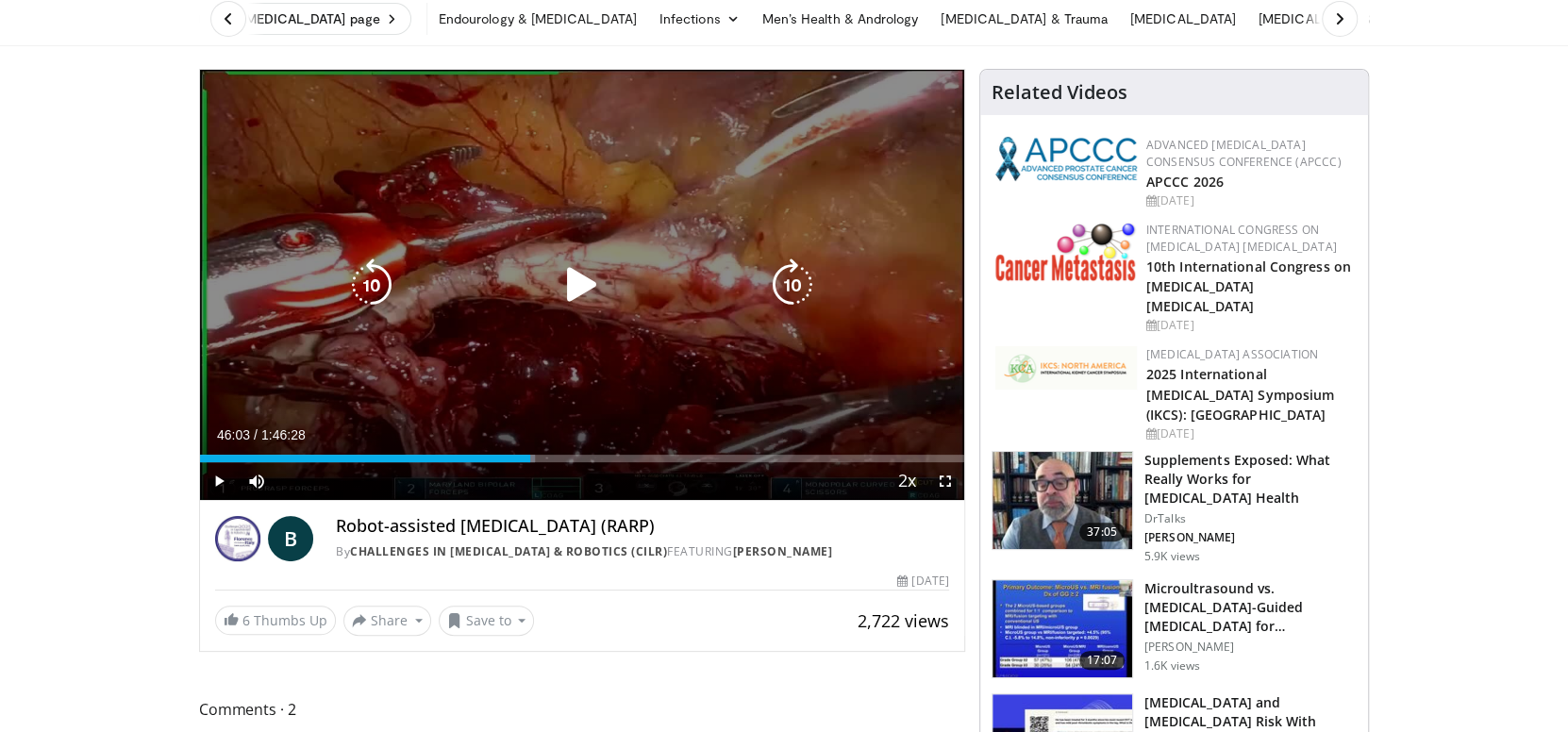
click at [439, 233] on div "30 seconds Tap to unmute" at bounding box center [582, 285] width 764 height 430
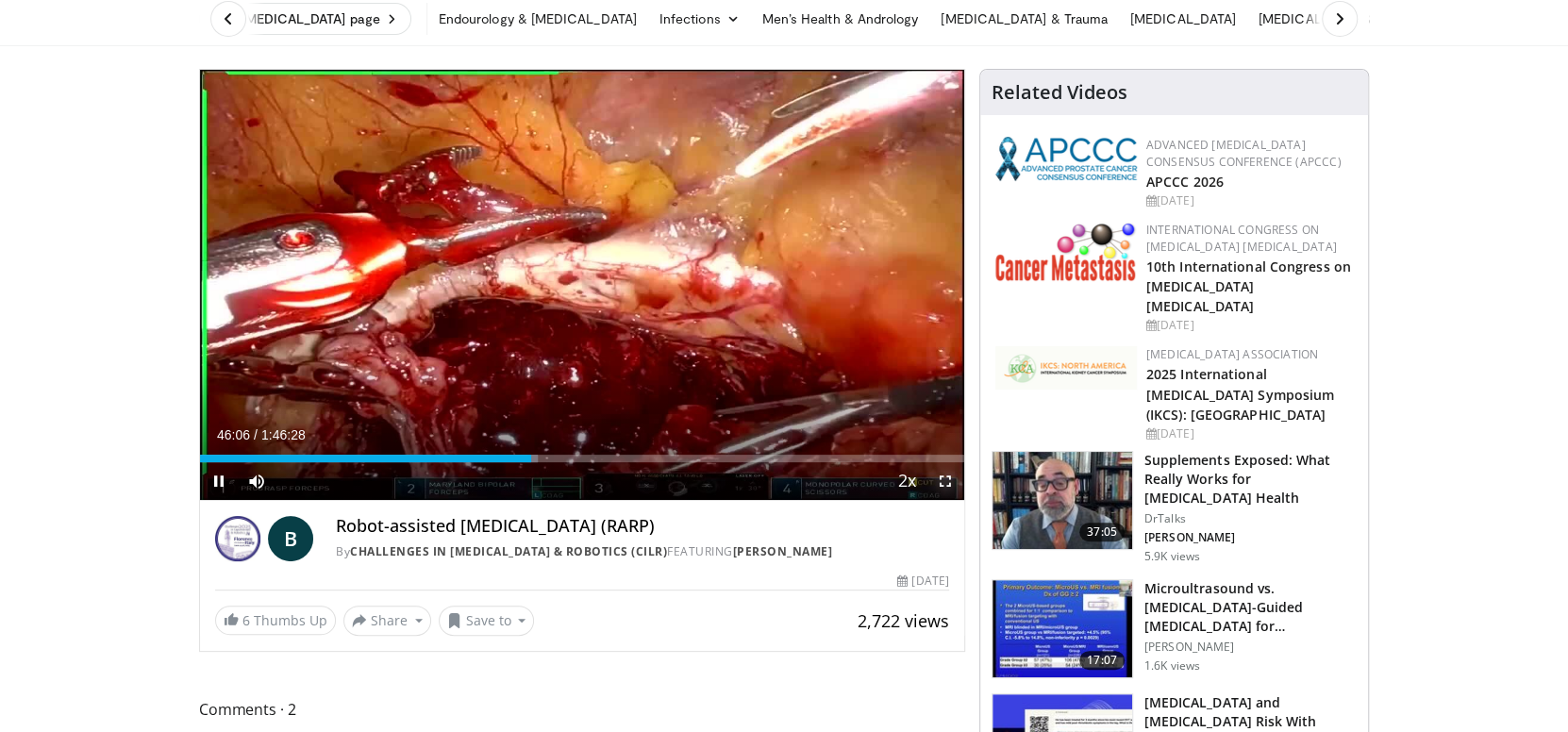
click at [944, 489] on span "Video Player" at bounding box center [944, 480] width 37 height 37
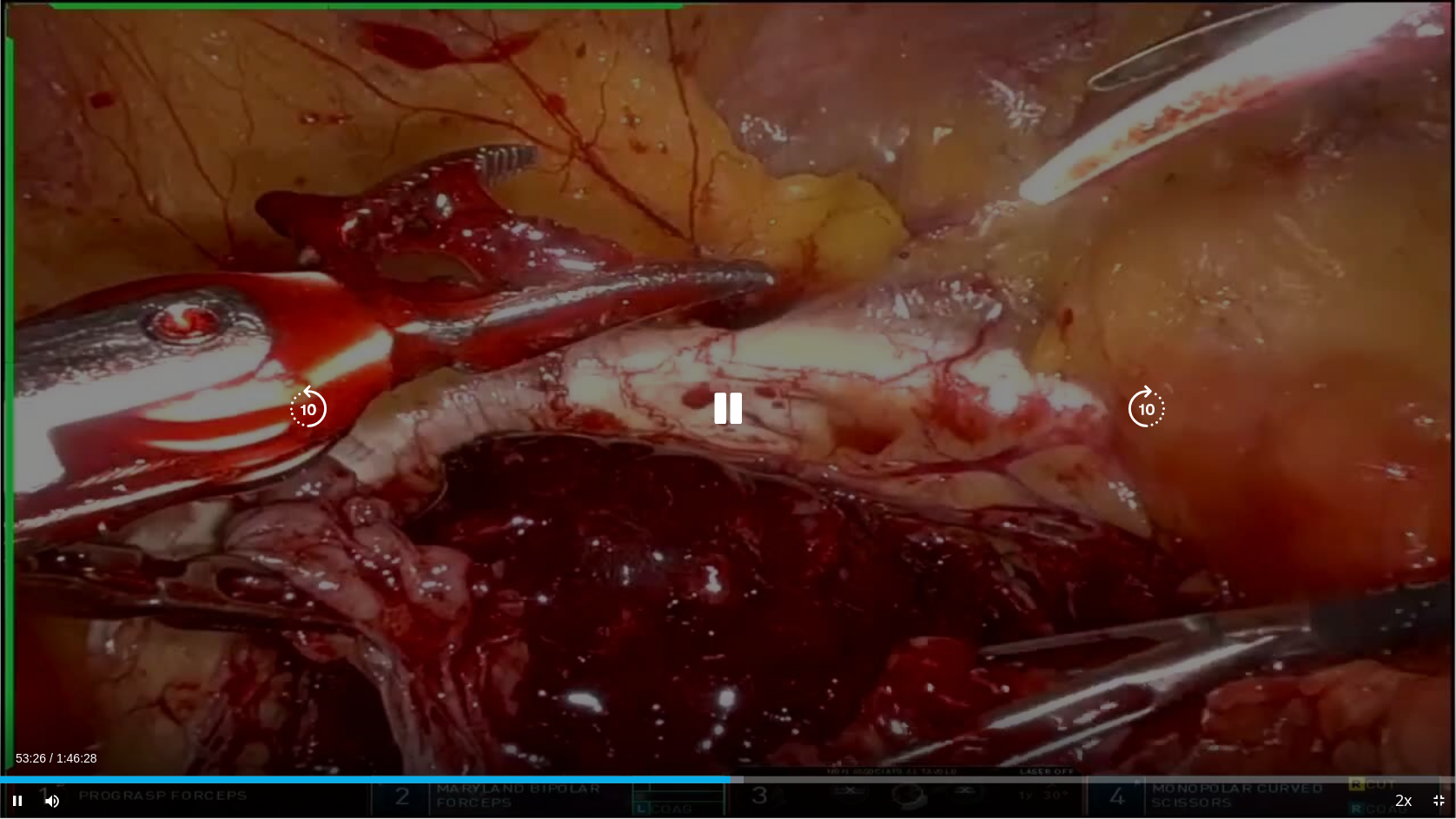
click at [733, 409] on icon "Video Player" at bounding box center [728, 409] width 49 height 49
click at [727, 401] on icon "Video Player" at bounding box center [728, 409] width 49 height 49
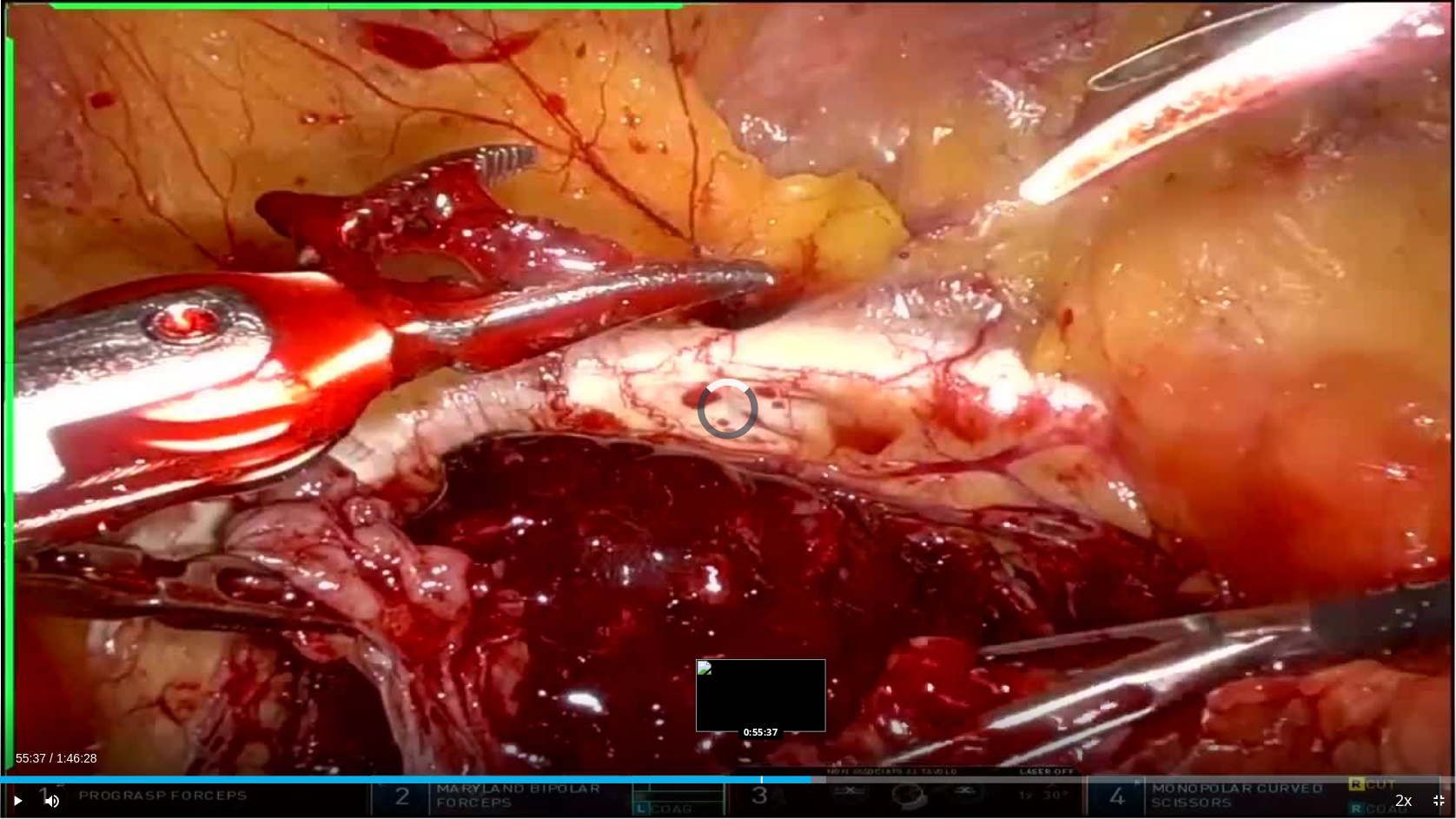
click at [761, 673] on div "Loaded : 56.72% 0:59:21 0:55:37" at bounding box center [728, 775] width 1456 height 17
click at [770, 673] on div "Progress Bar" at bounding box center [771, 780] width 2 height 7
click at [744, 673] on div "Loaded : 53.76% 0:54:24 0:54:32" at bounding box center [728, 780] width 1456 height 7
click at [734, 673] on div "Progress Bar" at bounding box center [735, 780] width 2 height 7
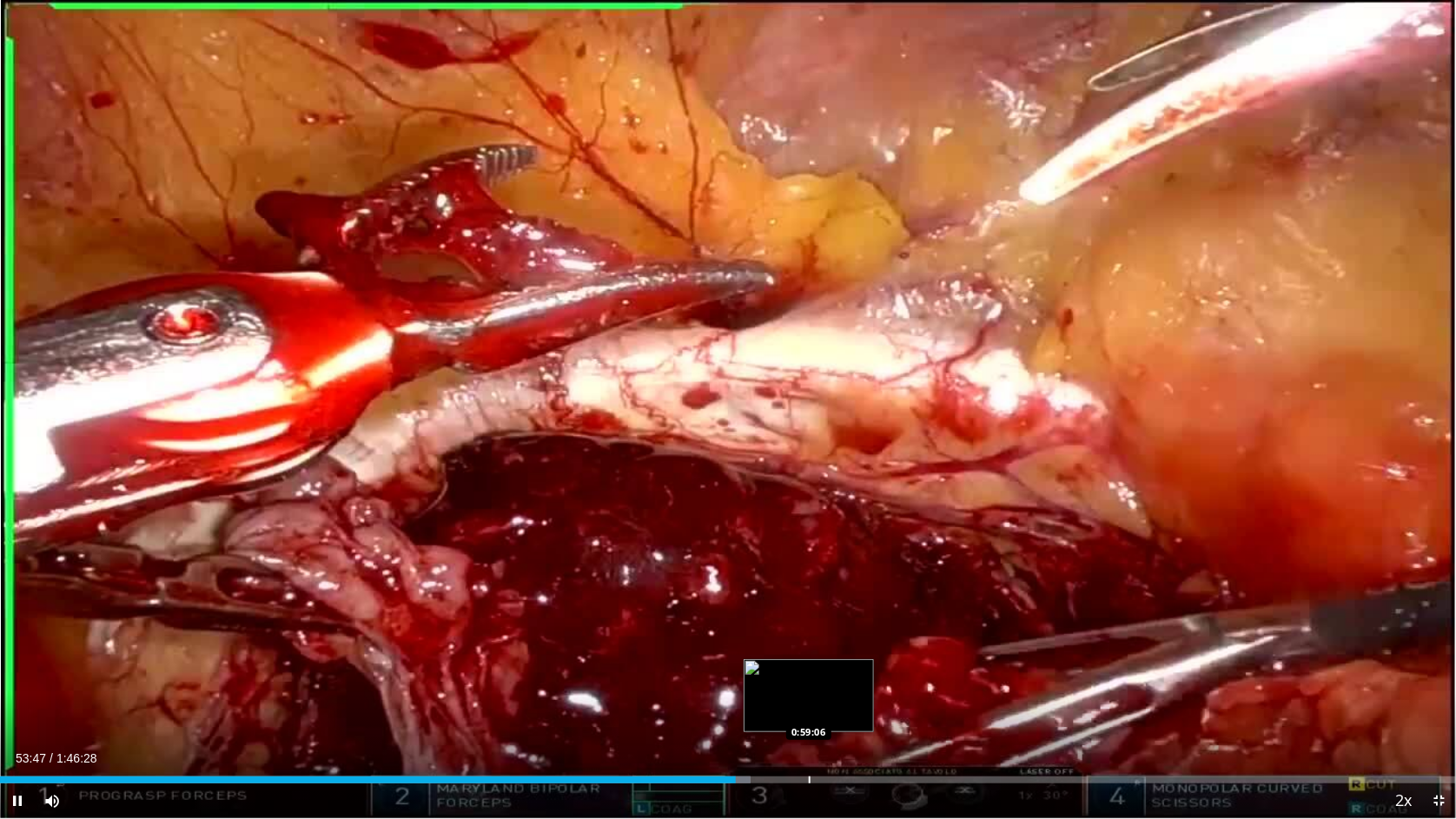
click at [809, 673] on div "Progress Bar" at bounding box center [810, 780] width 2 height 7
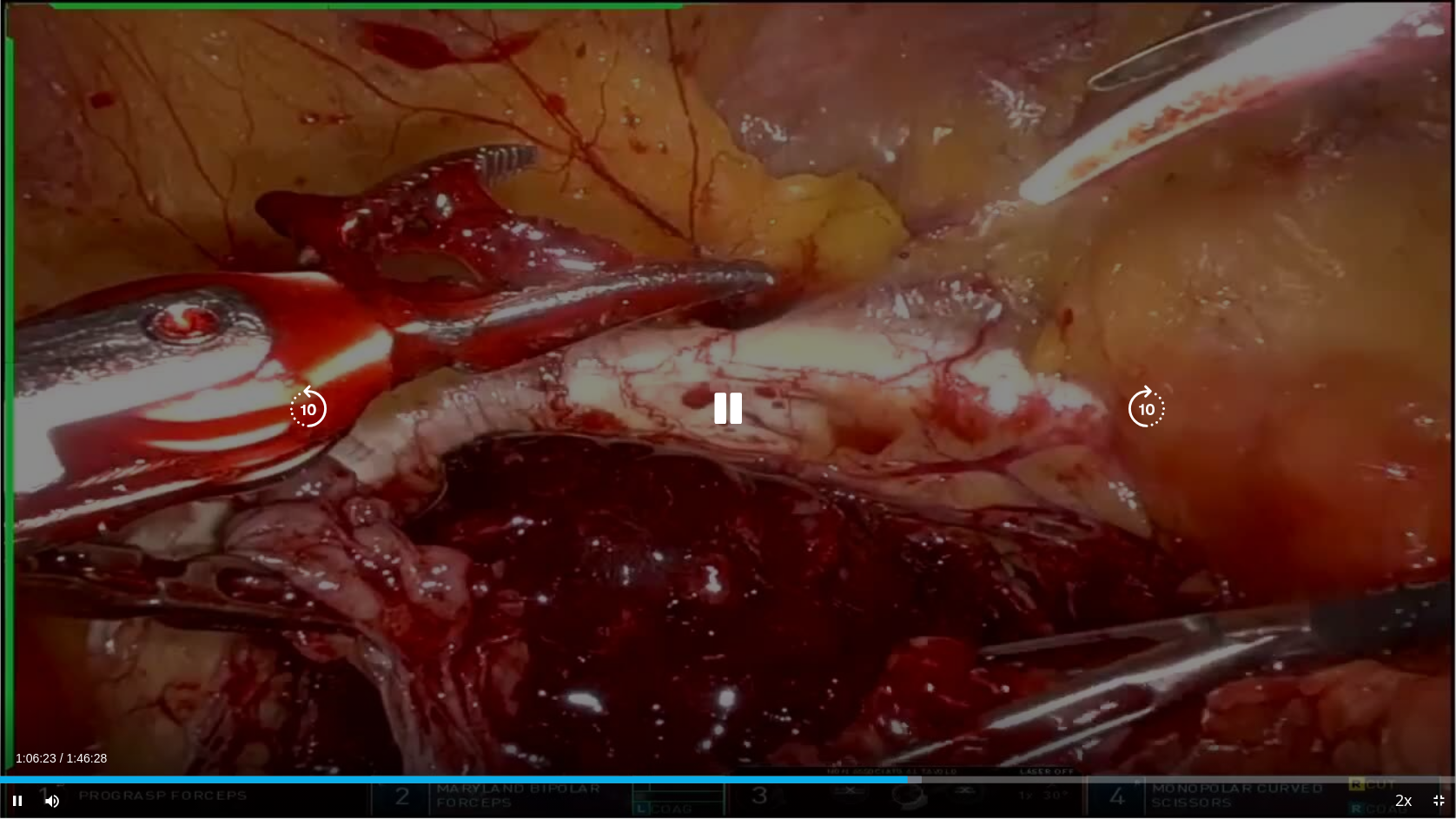
click at [719, 402] on icon "Video Player" at bounding box center [728, 409] width 49 height 49
click at [720, 411] on icon "Video Player" at bounding box center [728, 409] width 49 height 49
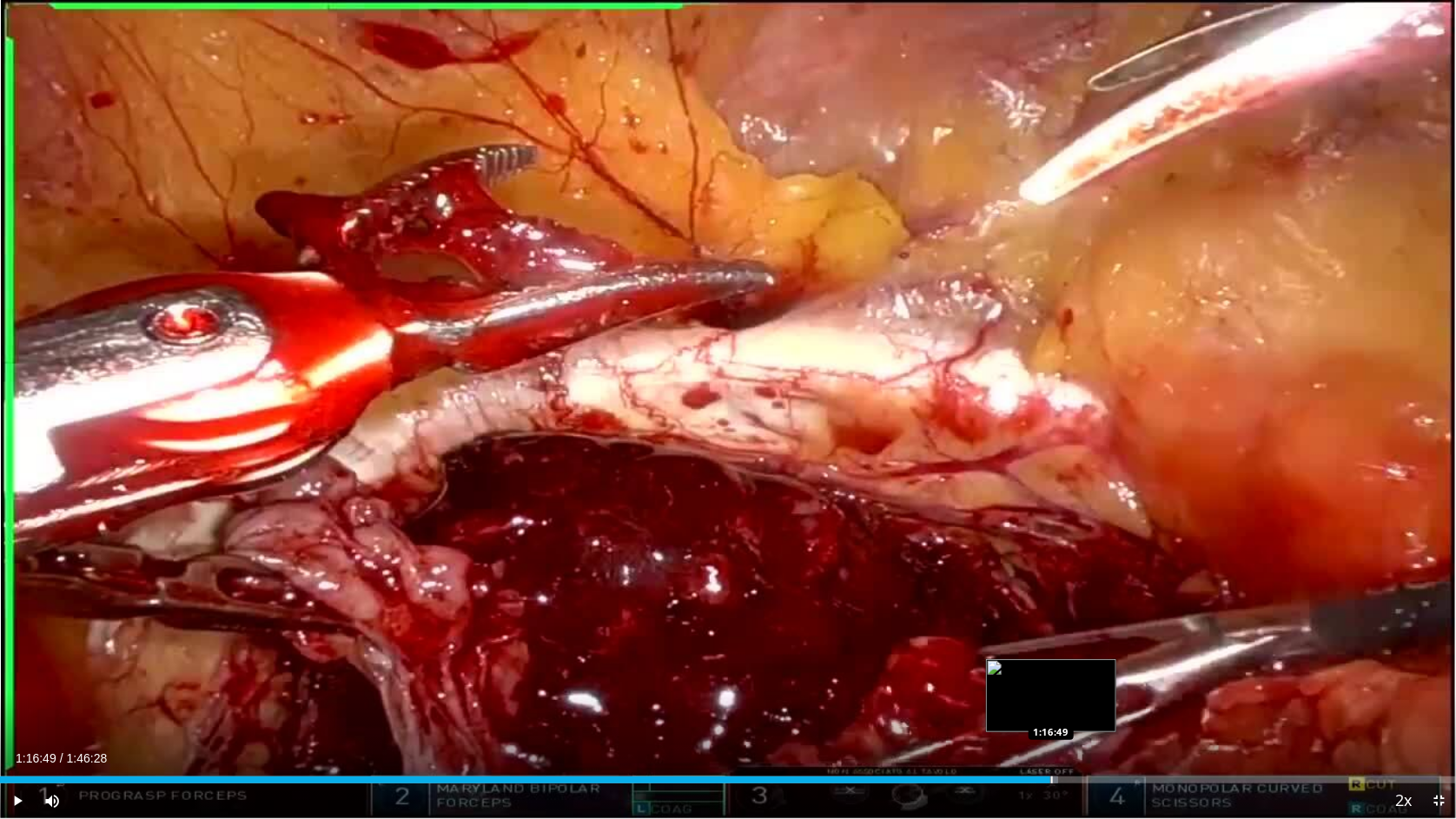
click at [1052, 673] on div "Progress Bar" at bounding box center [1052, 780] width 2 height 7
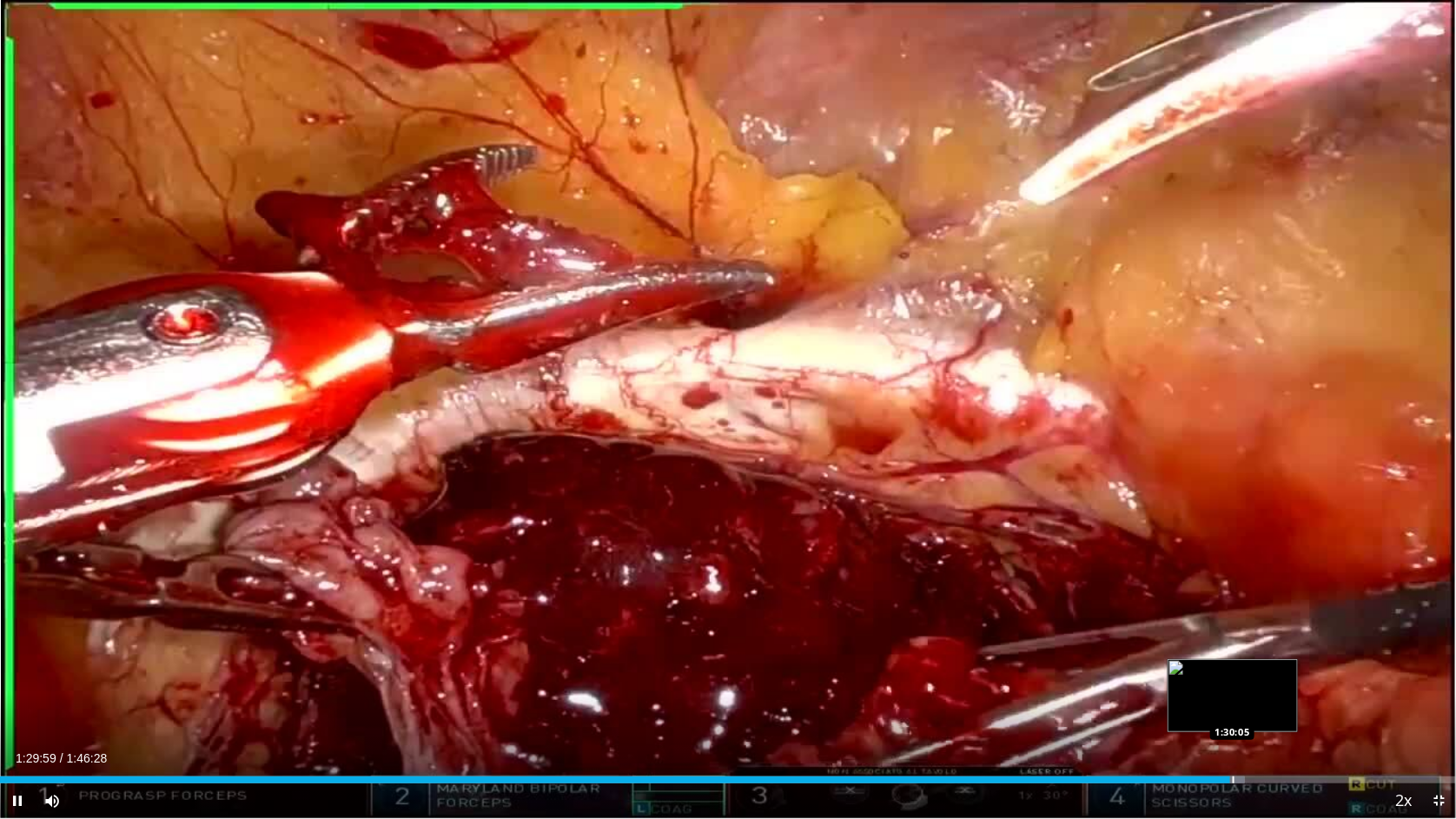
click at [1233, 673] on div "Progress Bar" at bounding box center [1234, 780] width 2 height 7
click at [1241, 673] on div "Progress Bar" at bounding box center [1242, 780] width 2 height 7
click at [1254, 673] on div "Progress Bar" at bounding box center [1255, 780] width 2 height 7
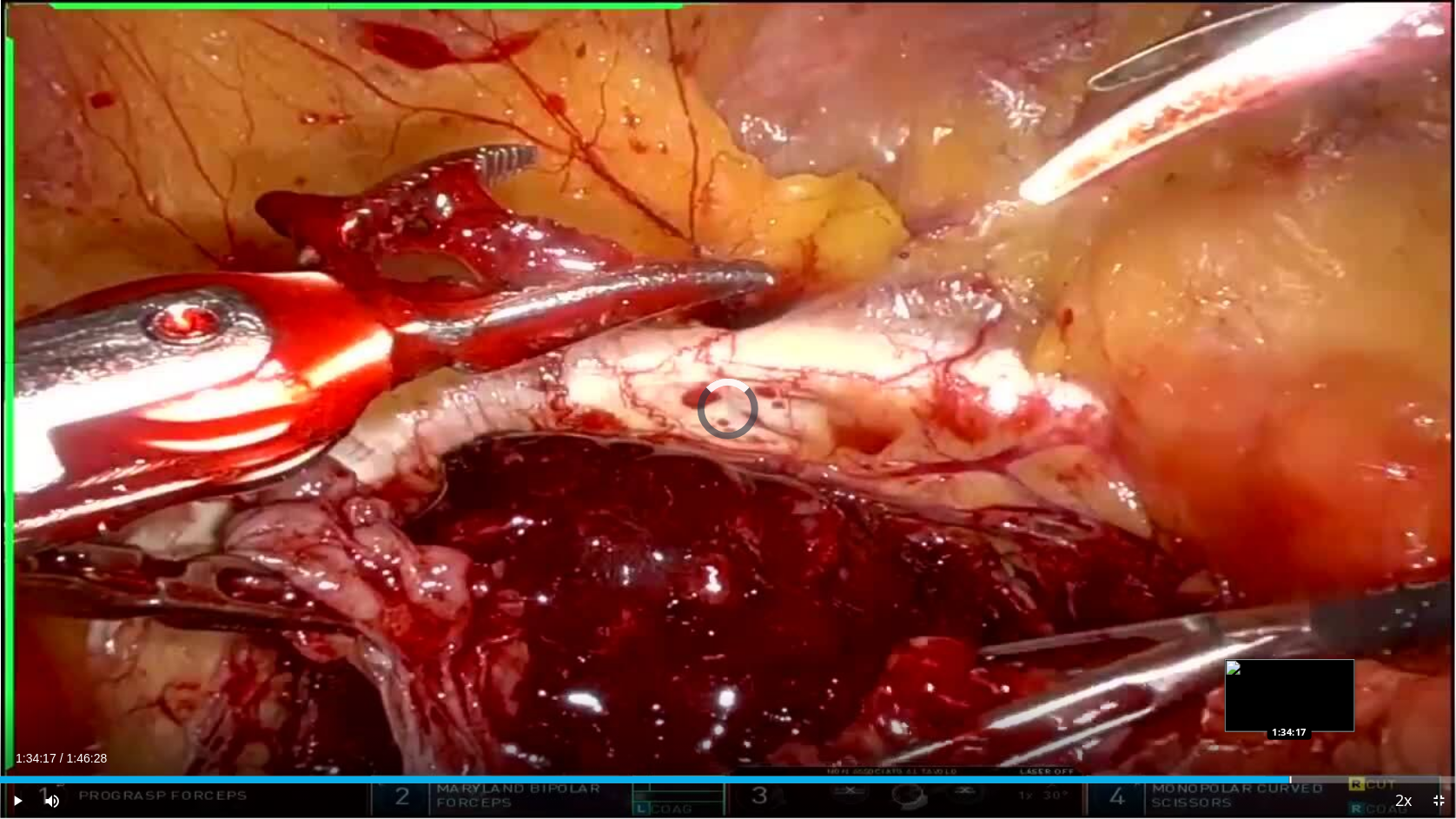
click at [1289, 673] on div "Loaded : 86.96% 1:31:52 1:34:17" at bounding box center [728, 775] width 1456 height 17
click at [1315, 673] on div "Progress Bar" at bounding box center [1315, 780] width 2 height 7
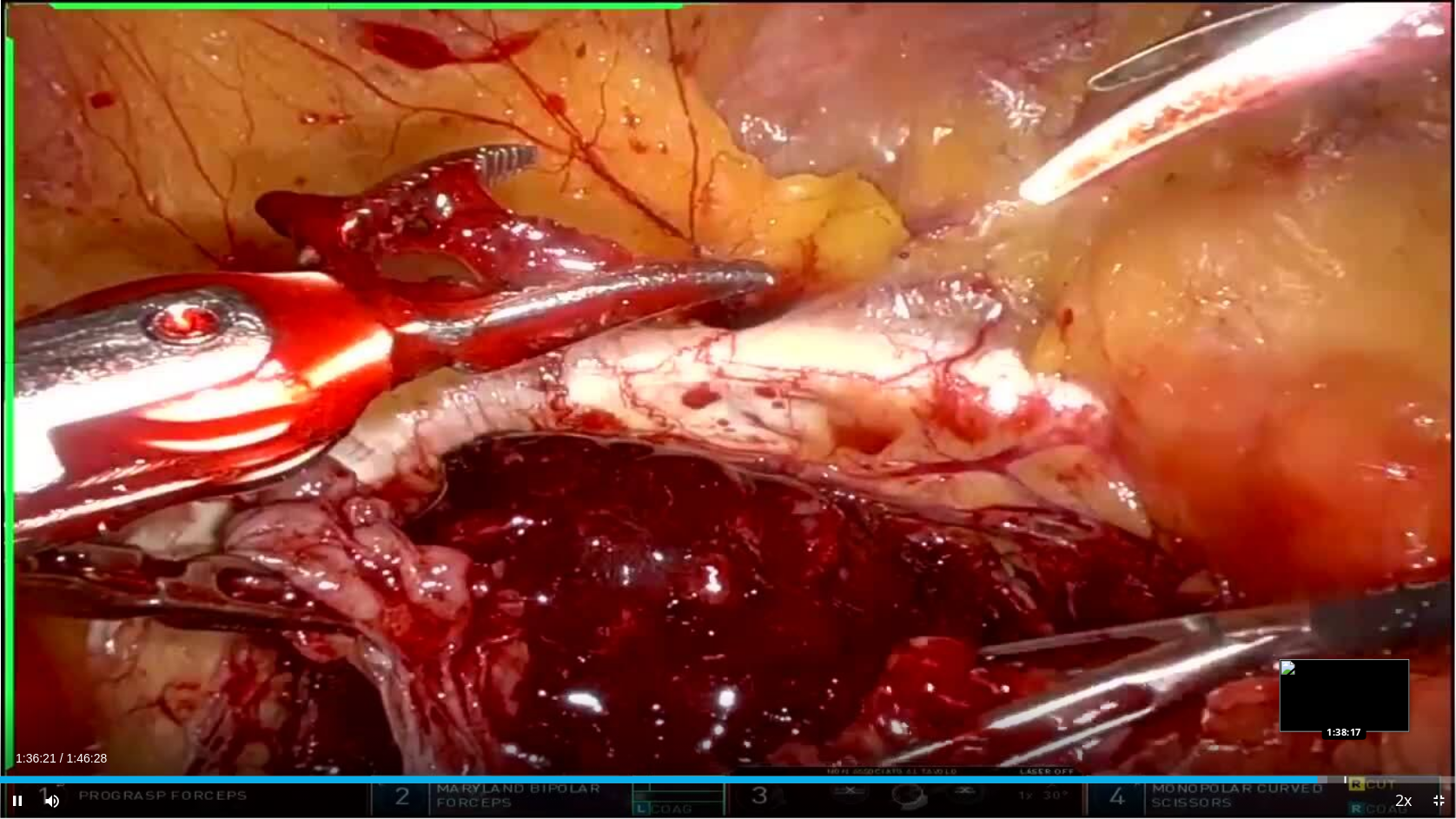
click at [1343, 673] on div "Loaded : 91.19% 1:36:21 1:38:17" at bounding box center [728, 775] width 1456 height 17
click at [1370, 673] on div "Progress Bar" at bounding box center [1371, 780] width 2 height 7
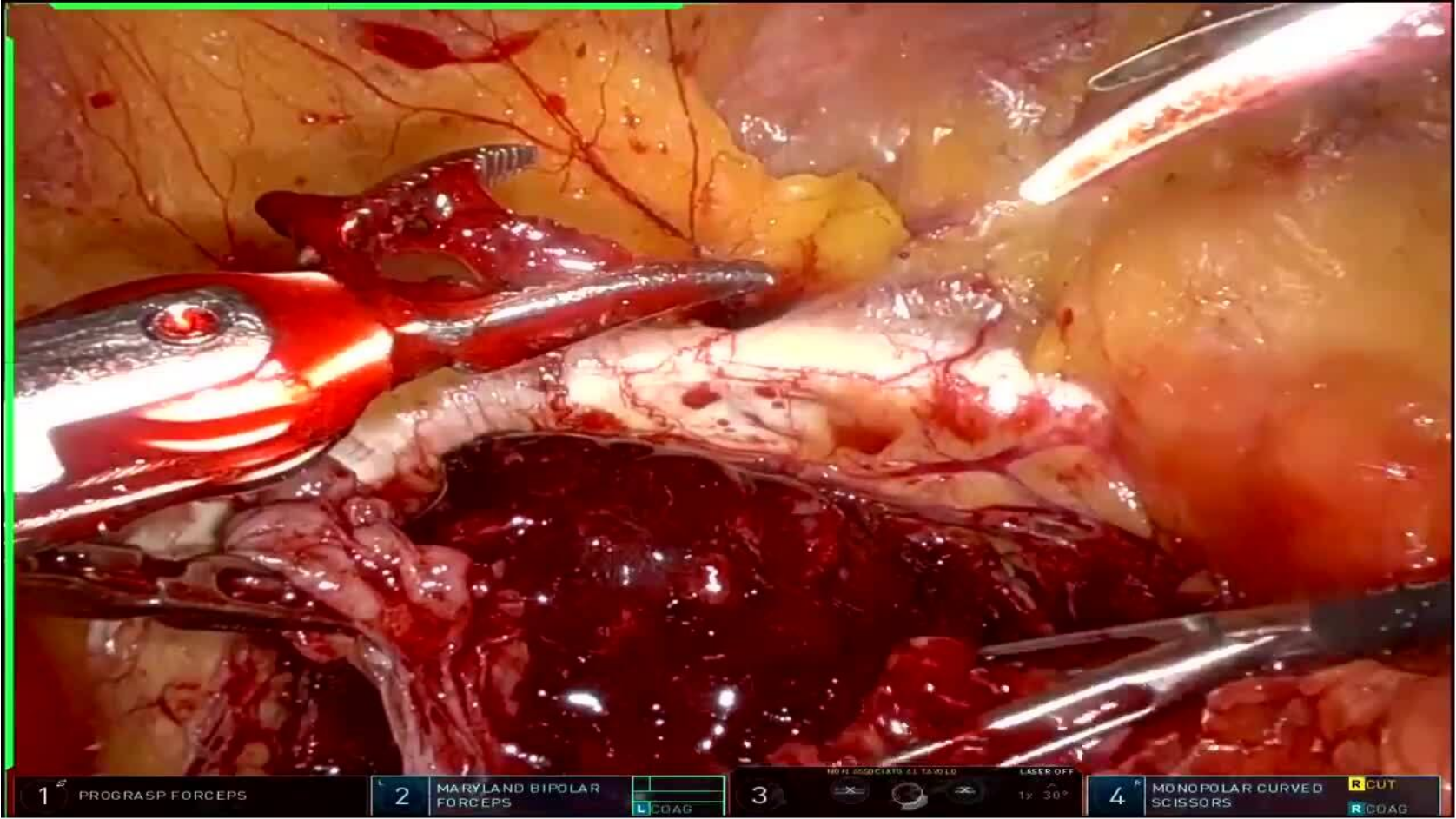
click at [1411, 673] on div "30 seconds Tap to unmute" at bounding box center [728, 409] width 1456 height 818
